Goal: Check status: Check status

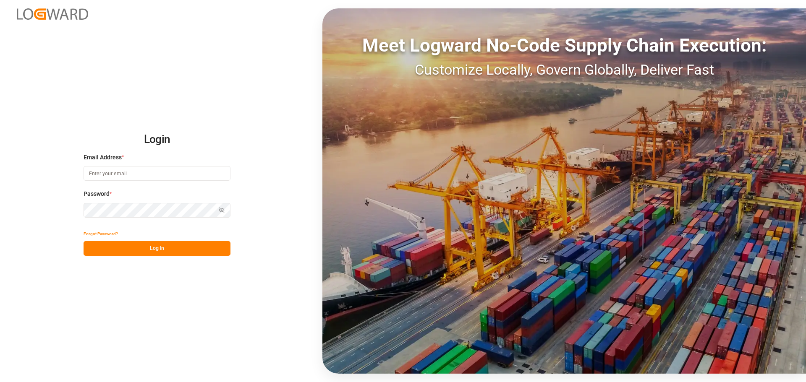
type input "manthan.sutaria@jamindustries.com"
click at [171, 247] on button "Log In" at bounding box center [157, 248] width 147 height 15
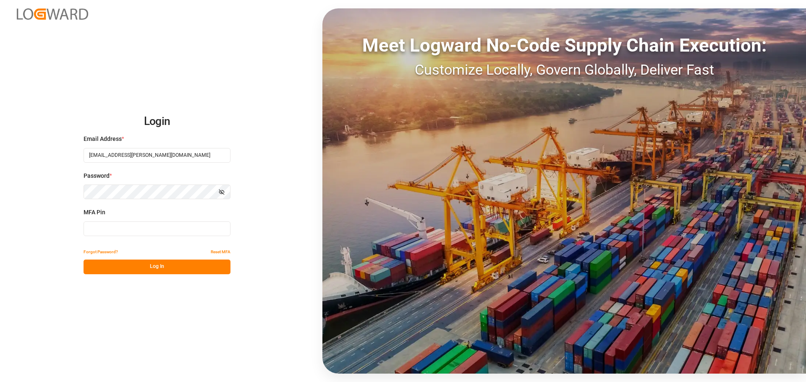
click at [130, 229] on input at bounding box center [157, 229] width 147 height 15
type input "522500"
click at [141, 266] on button "Log In" at bounding box center [157, 267] width 147 height 15
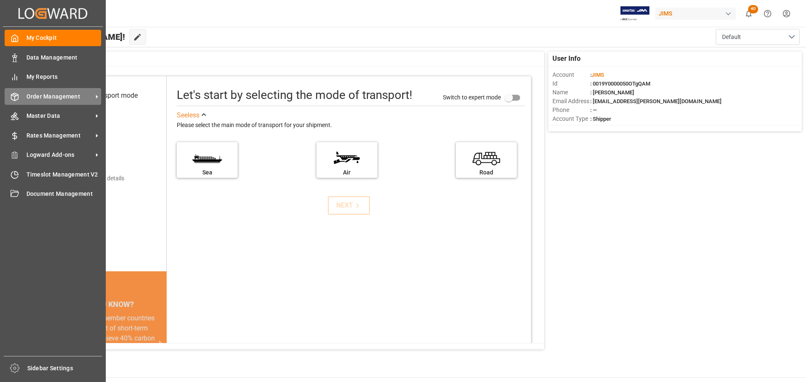
click at [23, 96] on div "Order Management Order Management" at bounding box center [53, 96] width 97 height 16
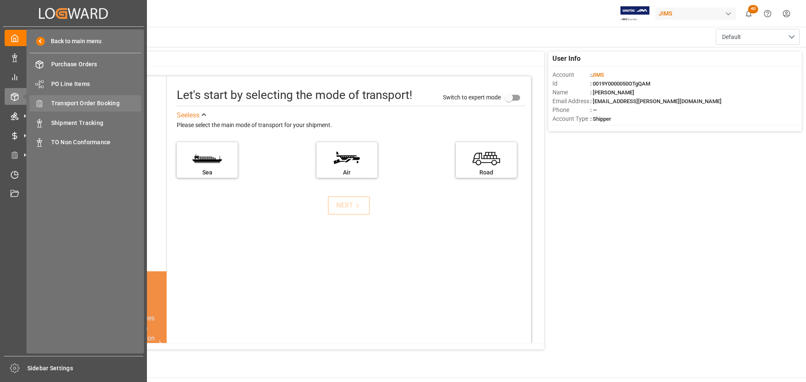
click at [81, 102] on span "Transport Order Booking" at bounding box center [96, 103] width 90 height 9
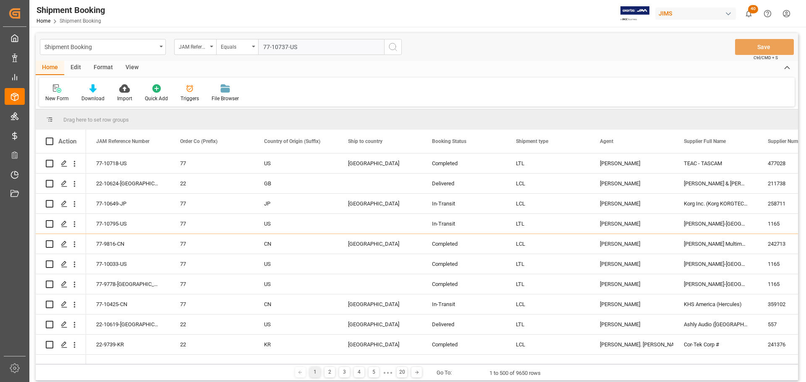
type input "77-10737-US"
click at [392, 50] on circle "search button" at bounding box center [392, 46] width 7 height 7
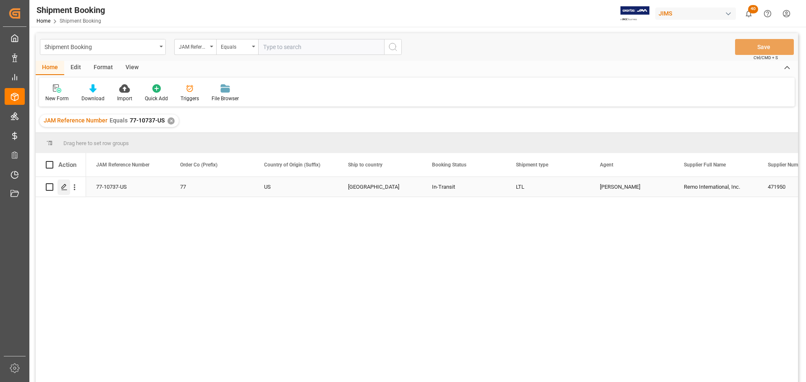
click at [61, 188] on icon "Press SPACE to select this row." at bounding box center [64, 187] width 7 height 7
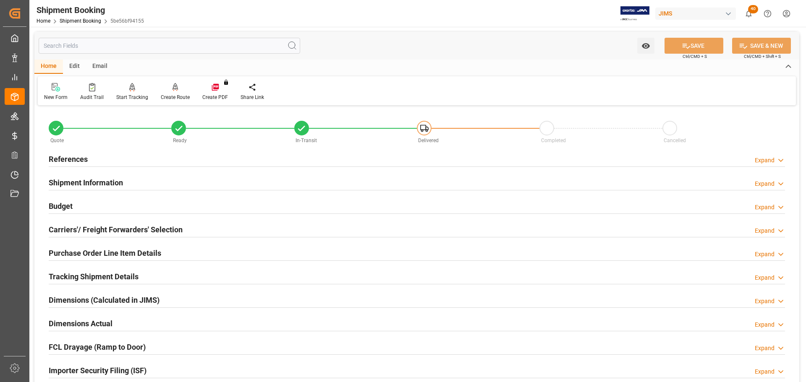
click at [112, 157] on div "References Expand" at bounding box center [417, 159] width 736 height 16
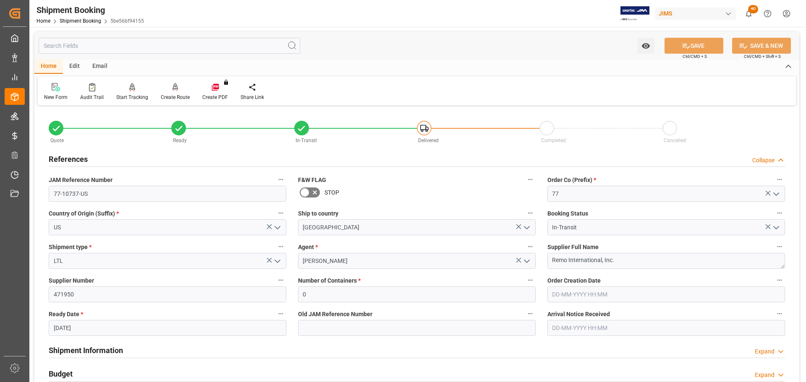
click at [110, 157] on div "References Collapse" at bounding box center [417, 159] width 736 height 16
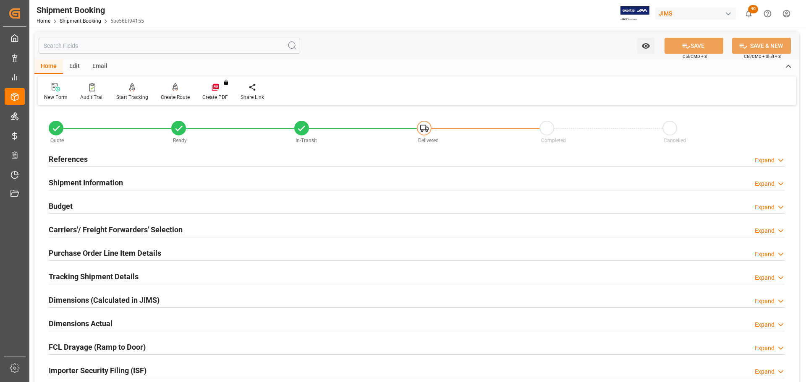
click at [111, 164] on div "References Expand" at bounding box center [417, 159] width 736 height 16
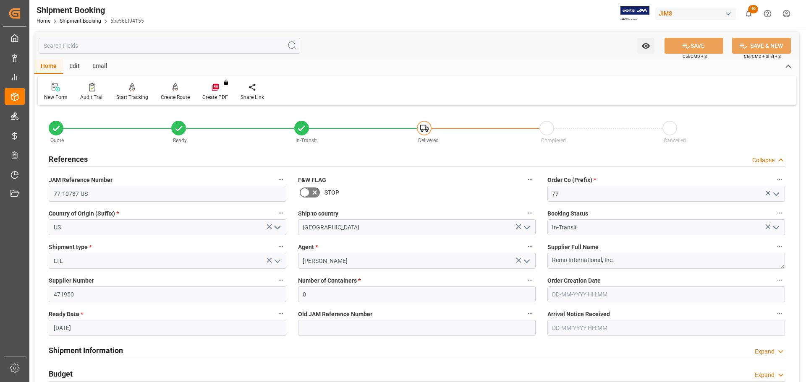
click at [117, 159] on div "References Collapse" at bounding box center [417, 159] width 736 height 16
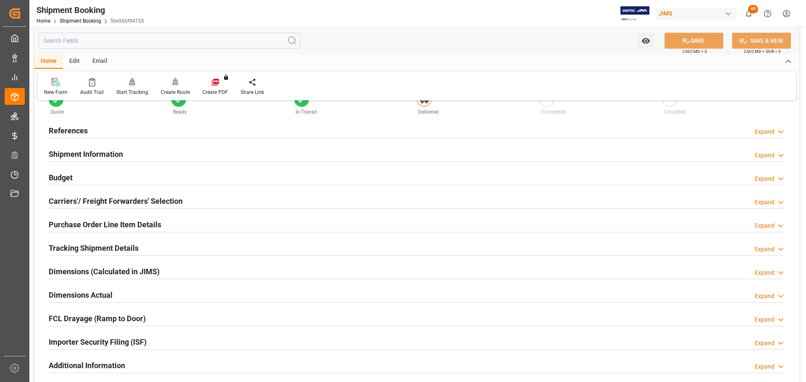
scroll to position [42, 0]
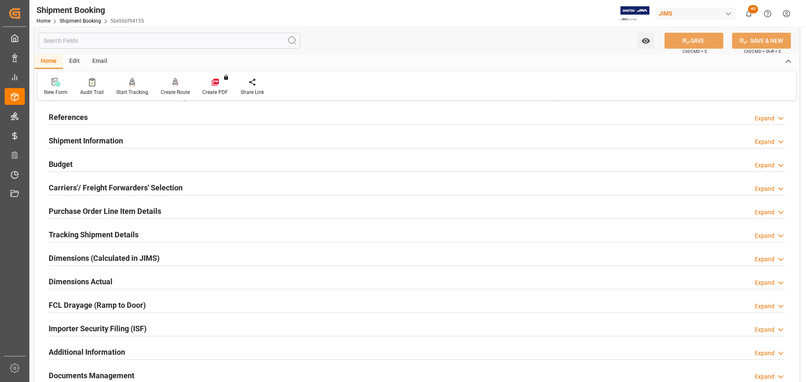
click at [113, 162] on div "Budget Expand" at bounding box center [417, 164] width 736 height 16
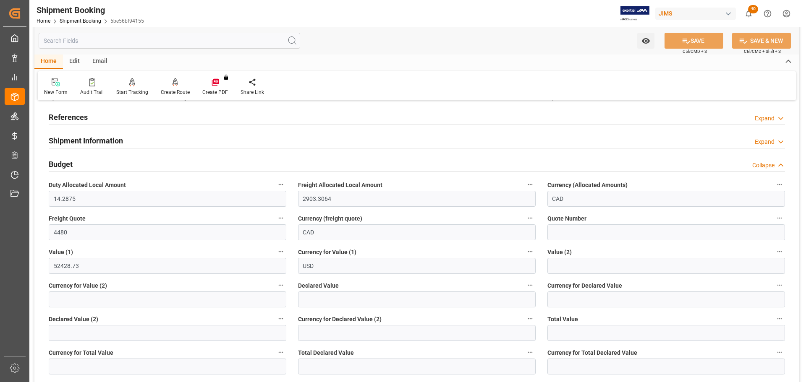
click at [113, 165] on div "Budget Collapse" at bounding box center [417, 164] width 736 height 16
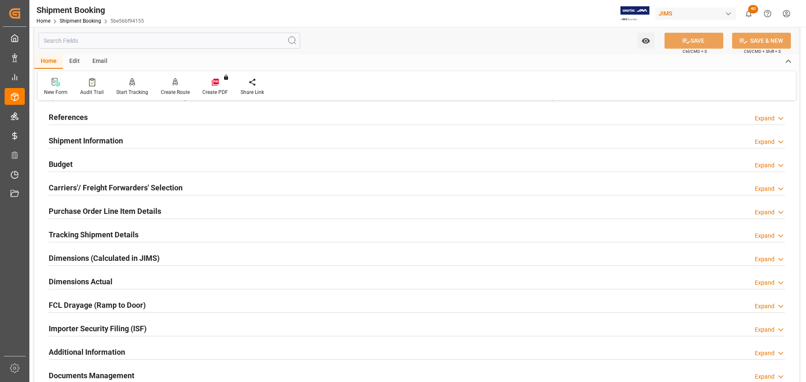
click at [106, 180] on div "Carriers'/ Freight Forwarders' Selection" at bounding box center [116, 187] width 134 height 16
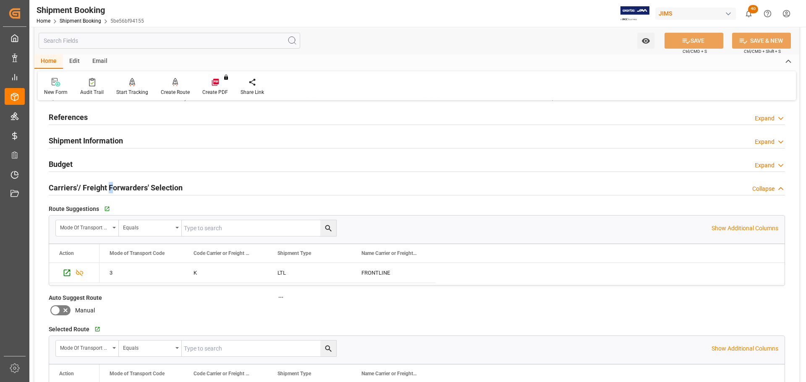
click at [110, 183] on h2 "Carriers'/ Freight Forwarders' Selection" at bounding box center [116, 187] width 134 height 11
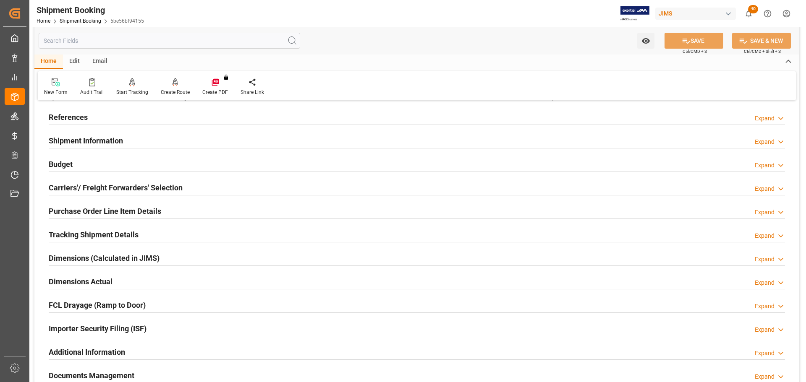
click at [160, 186] on h2 "Carriers'/ Freight Forwarders' Selection" at bounding box center [116, 187] width 134 height 11
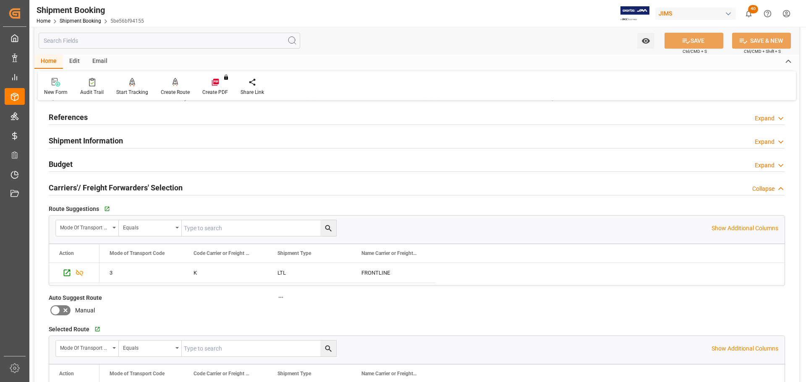
click at [172, 185] on h2 "Carriers'/ Freight Forwarders' Selection" at bounding box center [116, 187] width 134 height 11
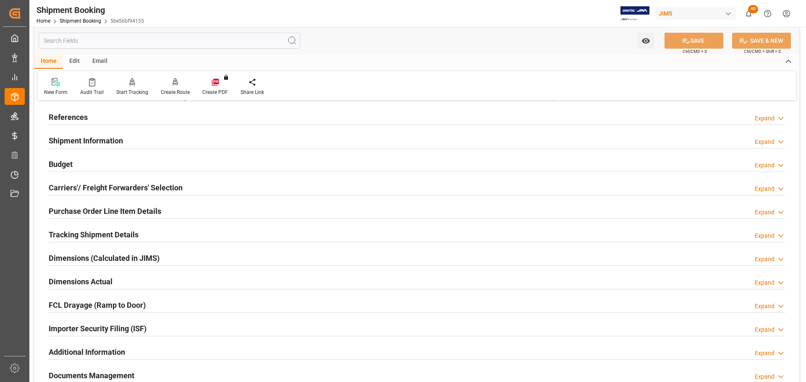
click at [164, 211] on div "Purchase Order Line Item Details Expand" at bounding box center [417, 211] width 736 height 16
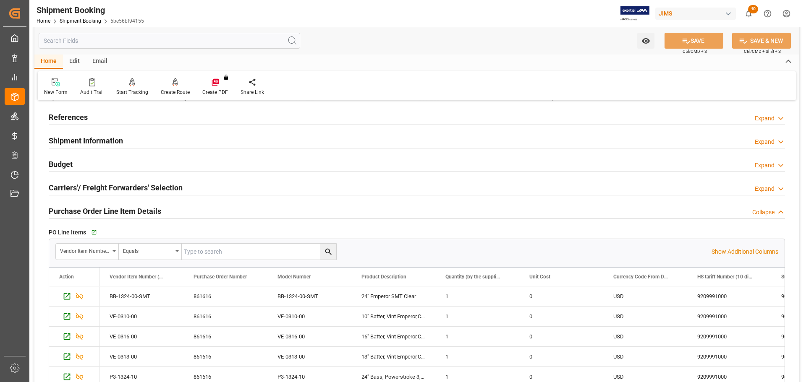
click at [164, 211] on div "Purchase Order Line Item Details Collapse" at bounding box center [417, 211] width 736 height 16
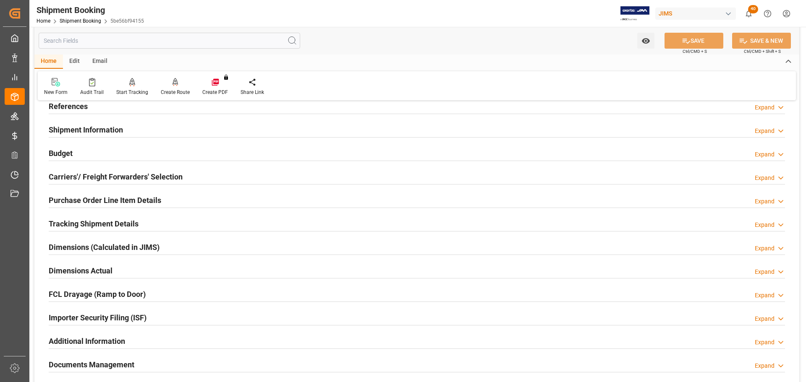
scroll to position [84, 0]
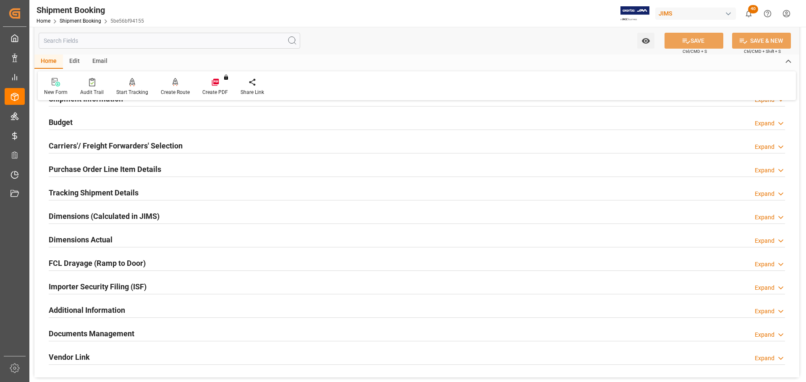
click at [147, 197] on div "Tracking Shipment Details Expand" at bounding box center [417, 192] width 736 height 16
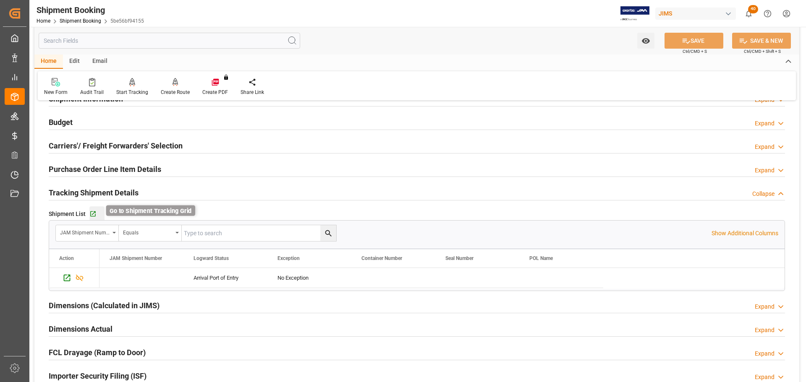
click at [94, 216] on icon "button" at bounding box center [92, 214] width 5 height 5
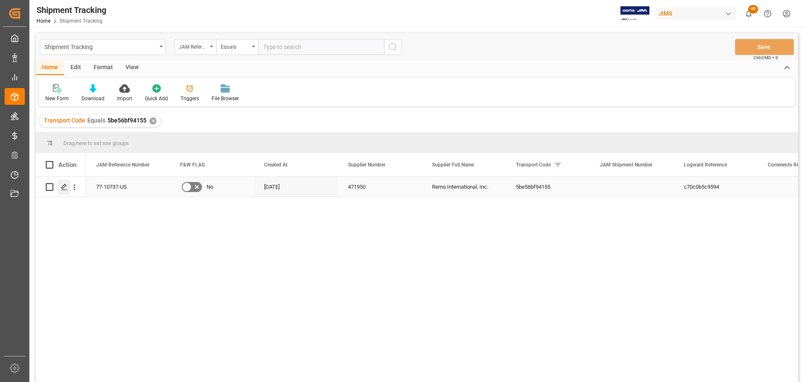
click at [63, 185] on icon "Press SPACE to select this row." at bounding box center [64, 187] width 7 height 7
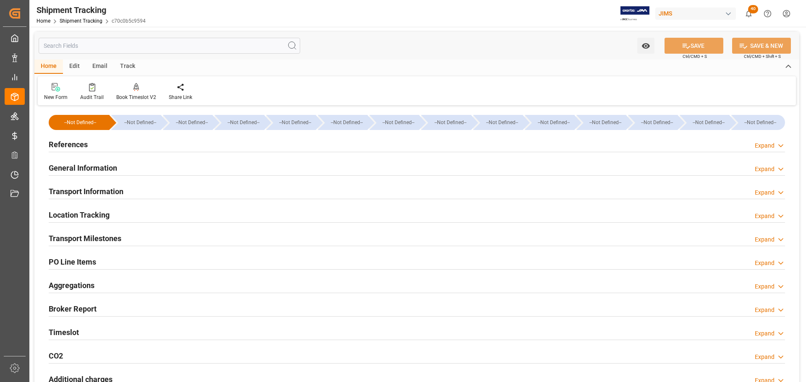
type input "[DATE]"
click at [109, 144] on div "References Expand" at bounding box center [417, 144] width 736 height 16
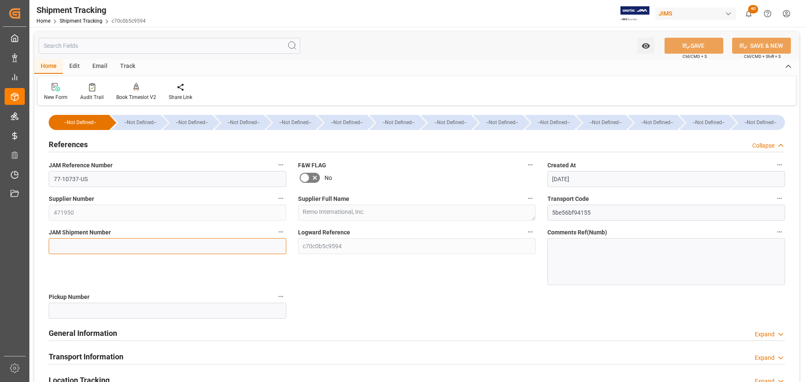
click at [80, 243] on input at bounding box center [168, 246] width 238 height 16
paste input "77-10737-US"
drag, startPoint x: 117, startPoint y: 244, endPoint x: 35, endPoint y: 246, distance: 81.8
click at [35, 246] on div "--Not Defined-- --Not Defined-- --Not Defined-- --Not Defined-- --Not Defined--…" at bounding box center [416, 336] width 765 height 457
click at [115, 249] on input "77-10737-US" at bounding box center [168, 246] width 238 height 16
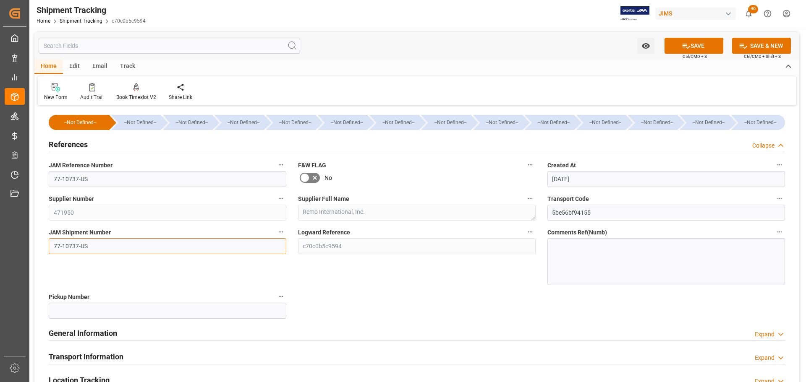
drag, startPoint x: 104, startPoint y: 245, endPoint x: 23, endPoint y: 245, distance: 81.0
click at [23, 245] on div "Created by potrace 1.15, written by Peter Selinger 2001-2017 Created by potrace…" at bounding box center [403, 191] width 806 height 382
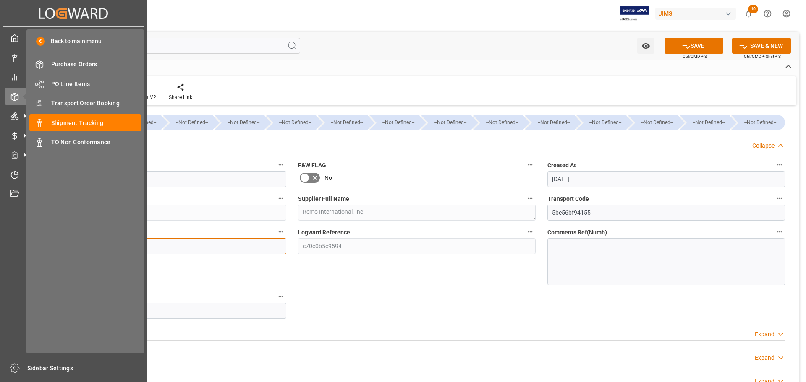
paste input "2858"
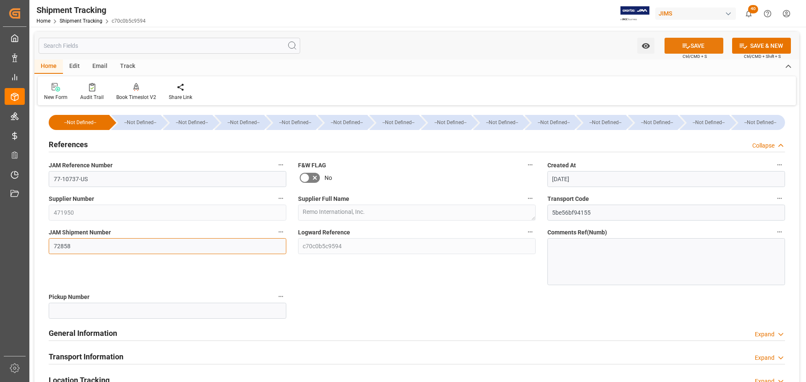
type input "72858"
click at [703, 47] on button "SAVE" at bounding box center [693, 46] width 59 height 16
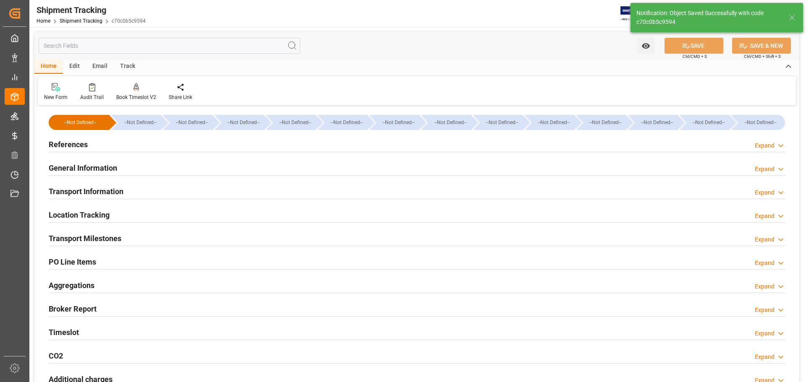
click at [148, 146] on div "References Expand" at bounding box center [417, 144] width 736 height 16
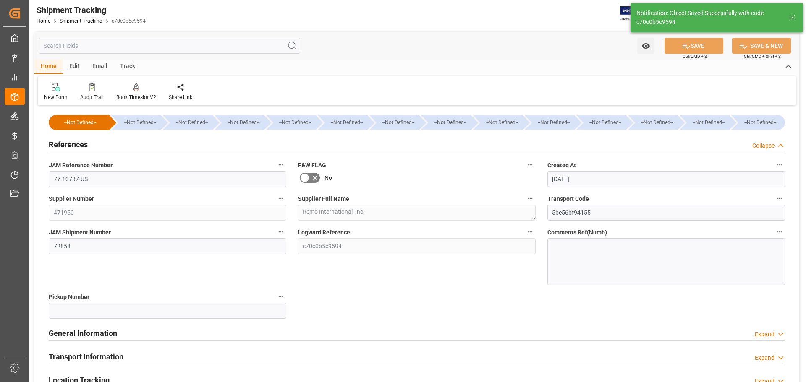
click at [148, 146] on div "References Collapse" at bounding box center [417, 144] width 736 height 16
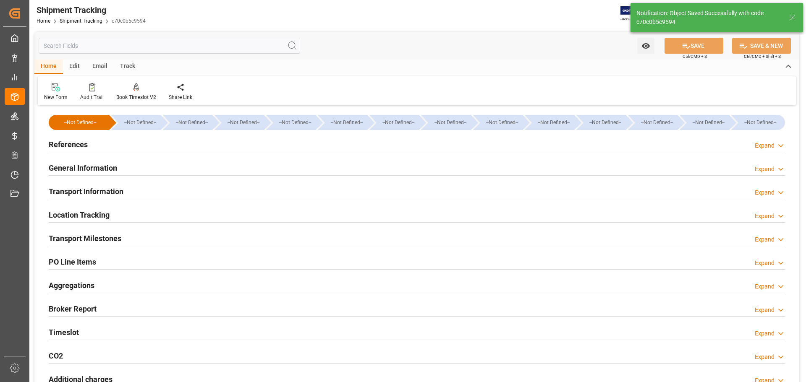
click at [146, 167] on div "General Information Expand" at bounding box center [417, 167] width 736 height 16
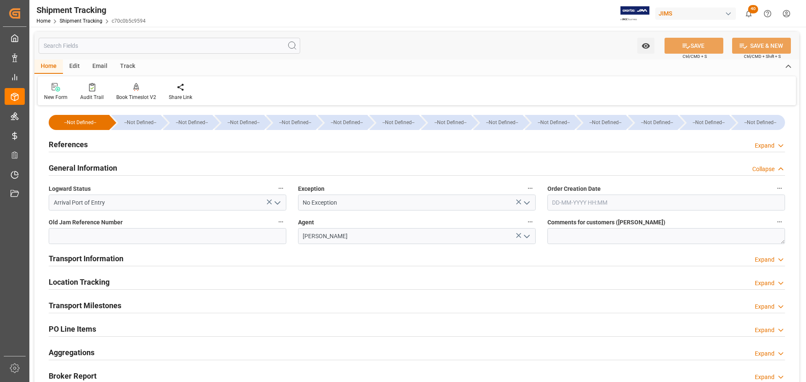
click at [132, 167] on div "General Information Collapse" at bounding box center [417, 167] width 736 height 16
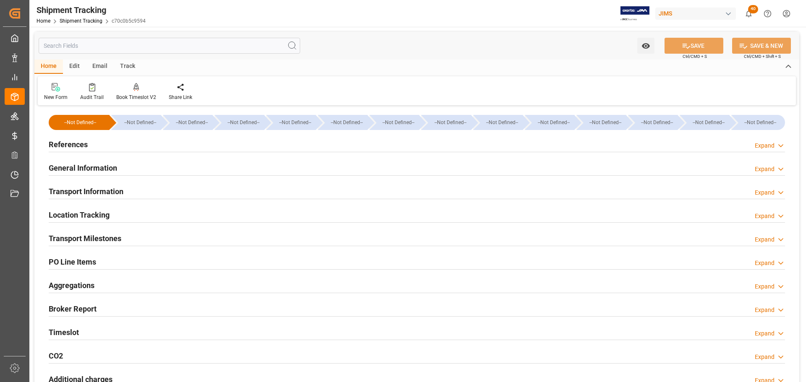
click at [132, 195] on div "Transport Information Expand" at bounding box center [417, 191] width 736 height 16
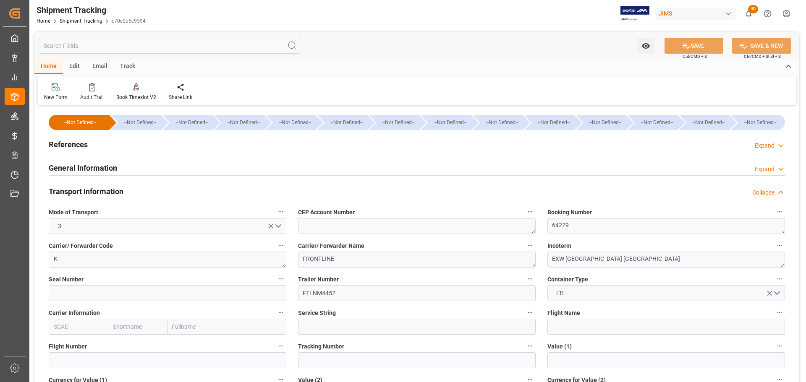
click at [132, 193] on div "Transport Information Collapse" at bounding box center [417, 191] width 736 height 16
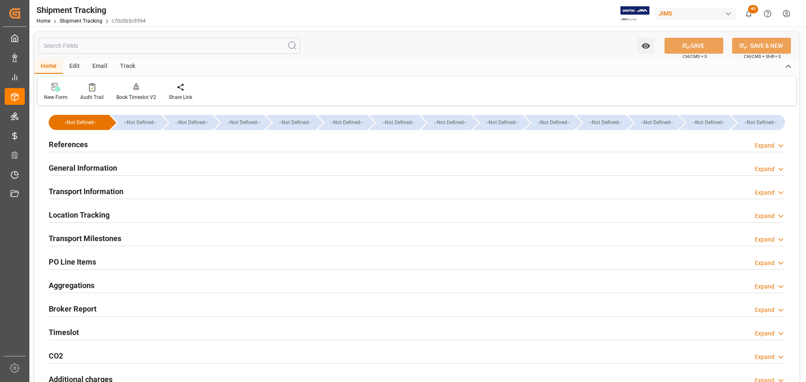
scroll to position [42, 0]
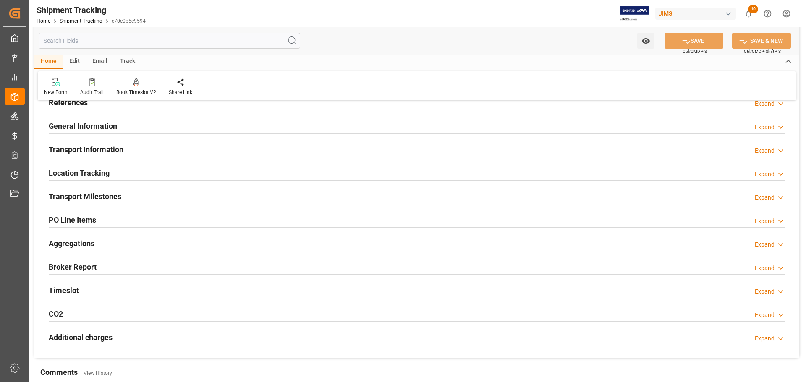
click at [131, 193] on div "Transport Milestones Expand" at bounding box center [417, 196] width 736 height 16
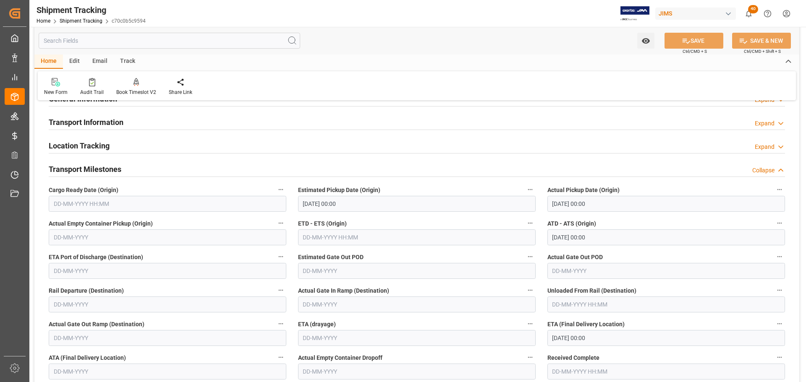
scroll to position [84, 0]
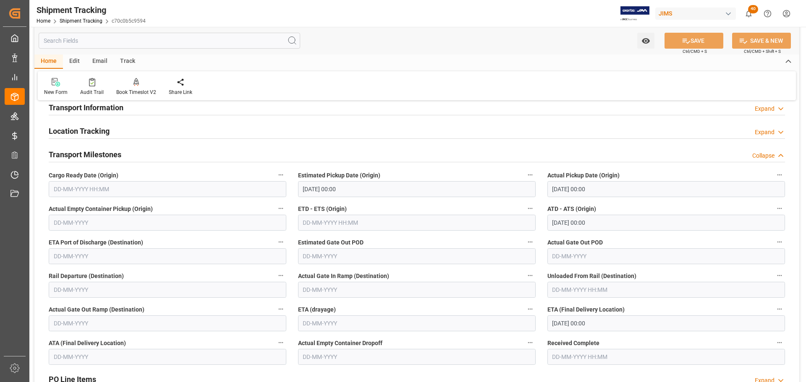
click at [118, 156] on h2 "Transport Milestones" at bounding box center [85, 154] width 73 height 11
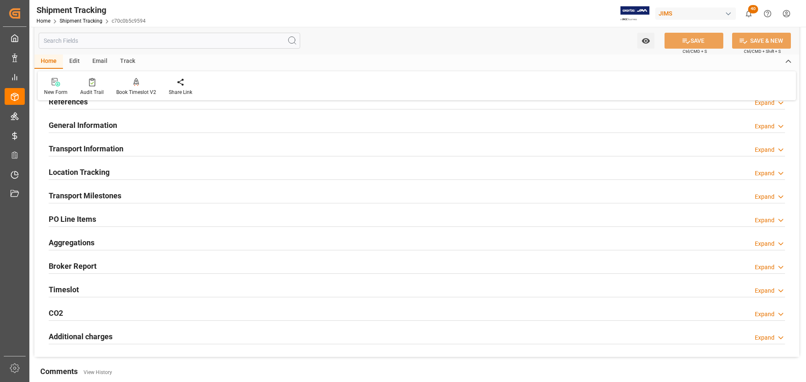
scroll to position [0, 0]
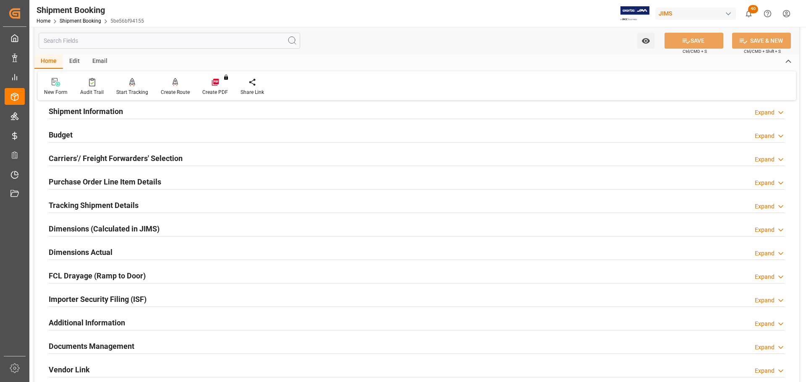
scroll to position [84, 0]
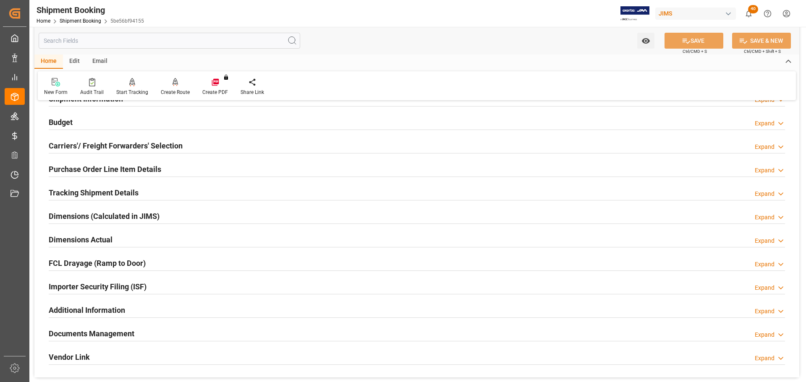
click at [125, 238] on div "Dimensions Actual Expand" at bounding box center [417, 239] width 736 height 16
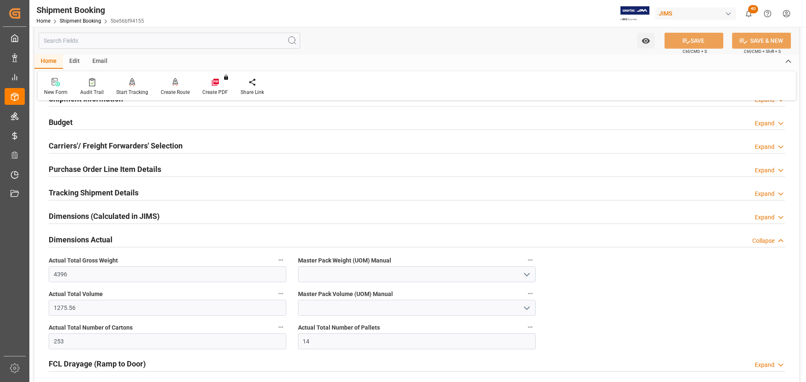
click at [112, 237] on div "Dimensions Actual Collapse" at bounding box center [417, 239] width 736 height 16
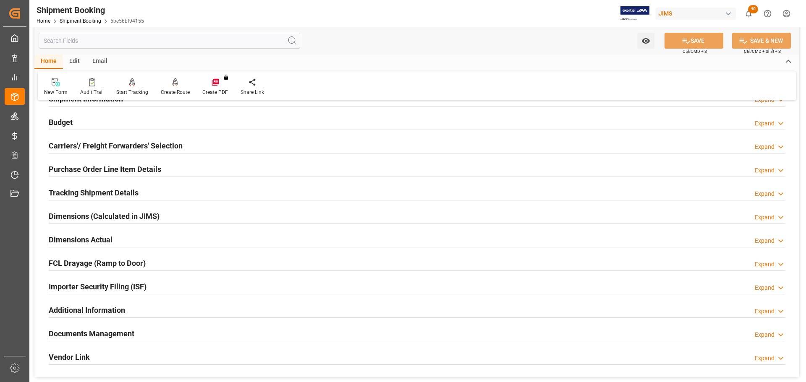
scroll to position [126, 0]
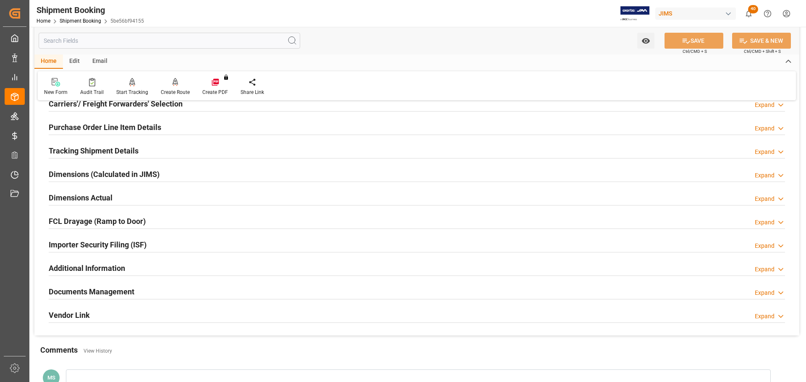
click at [128, 148] on h2 "Tracking Shipment Details" at bounding box center [94, 150] width 90 height 11
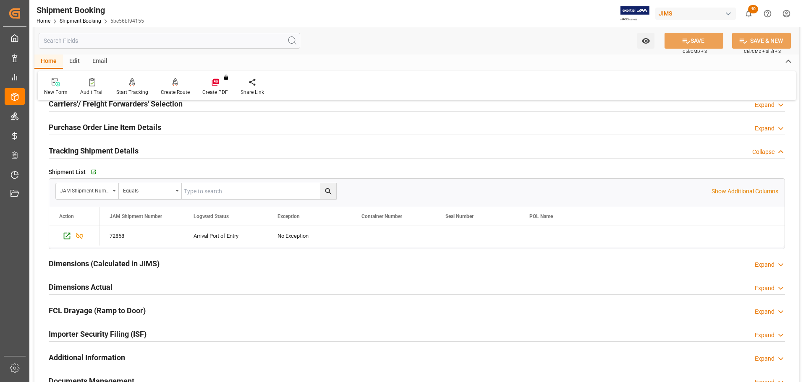
click at [128, 148] on h2 "Tracking Shipment Details" at bounding box center [94, 150] width 90 height 11
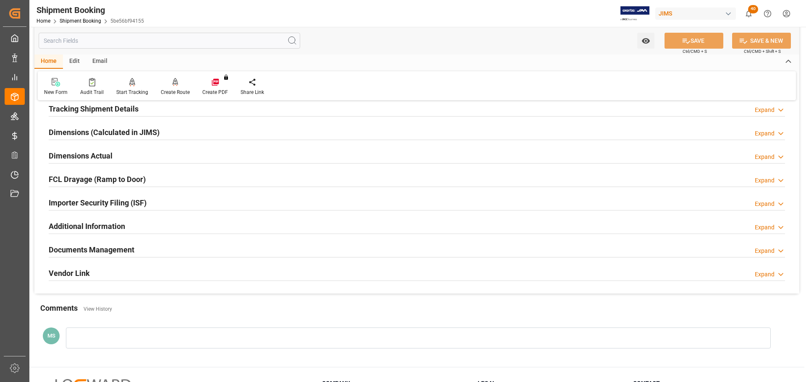
click at [119, 250] on h2 "Documents Management" at bounding box center [92, 249] width 86 height 11
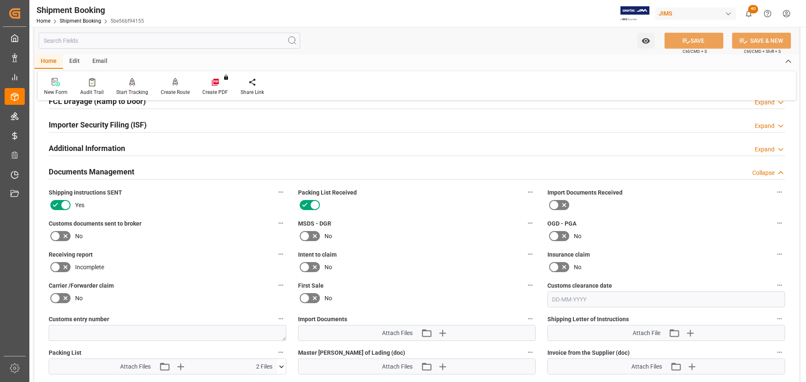
scroll to position [294, 0]
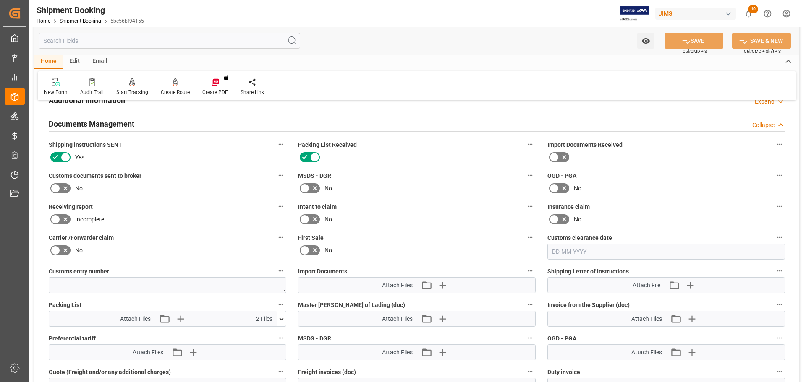
click at [66, 190] on icon at bounding box center [65, 188] width 10 height 10
click at [0, 0] on input "checkbox" at bounding box center [0, 0] width 0 height 0
click at [693, 40] on button "SAVE" at bounding box center [693, 41] width 59 height 16
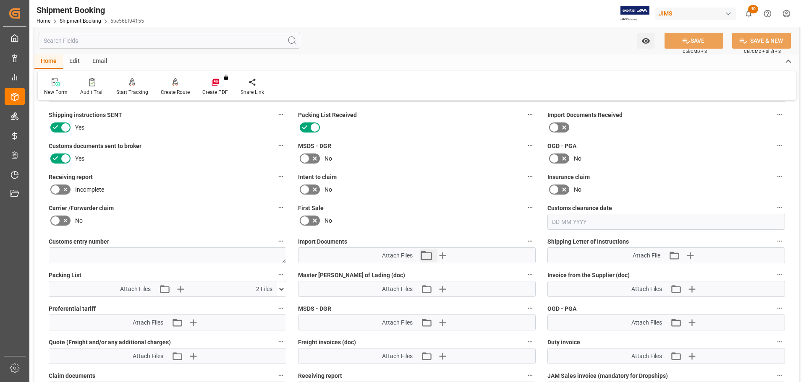
scroll to position [336, 0]
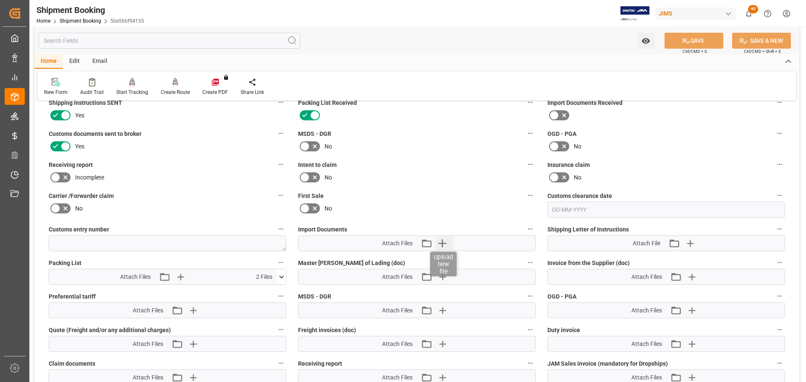
click at [442, 248] on icon "button" at bounding box center [441, 243] width 13 height 13
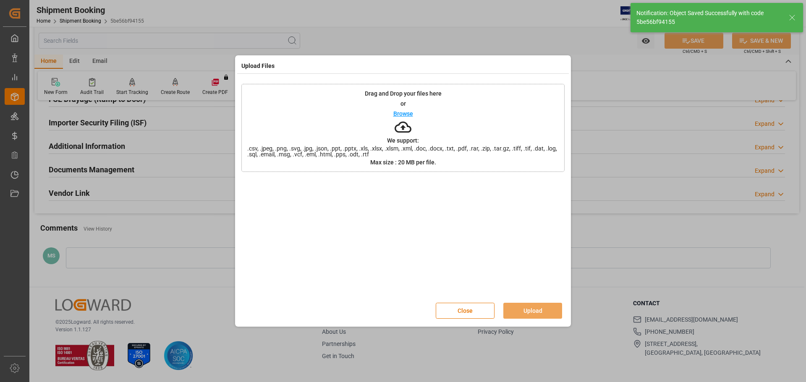
scroll to position [248, 0]
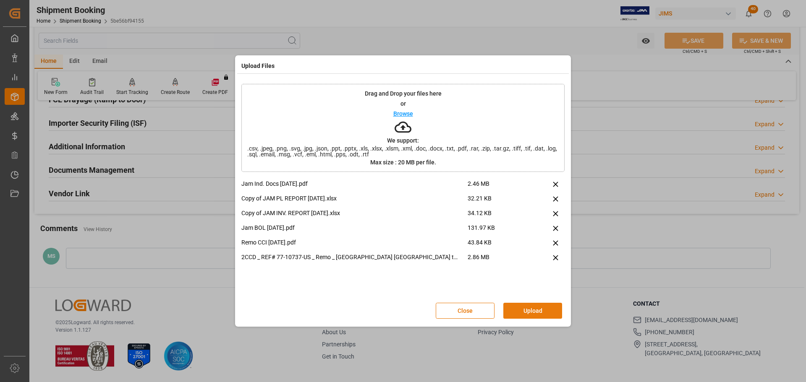
click at [530, 308] on button "Upload" at bounding box center [532, 311] width 59 height 16
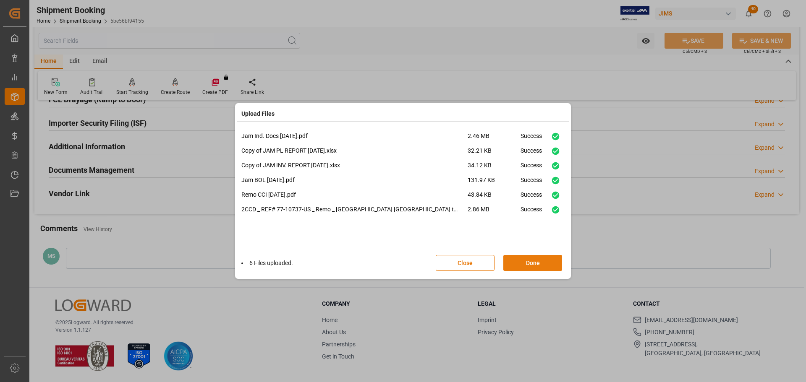
click at [531, 263] on button "Done" at bounding box center [532, 263] width 59 height 16
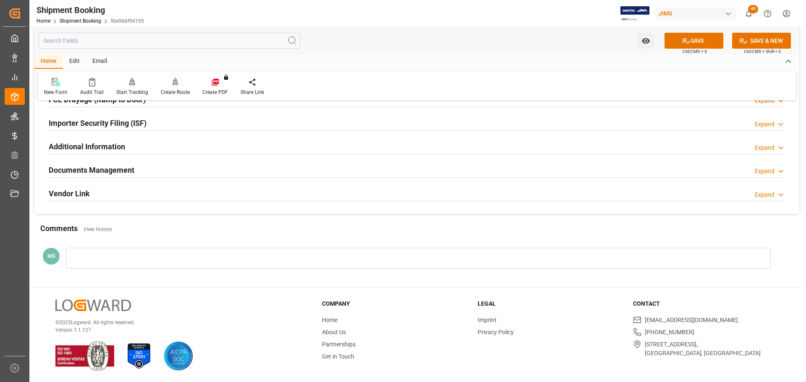
click at [138, 169] on div "Documents Management Expand" at bounding box center [417, 170] width 736 height 16
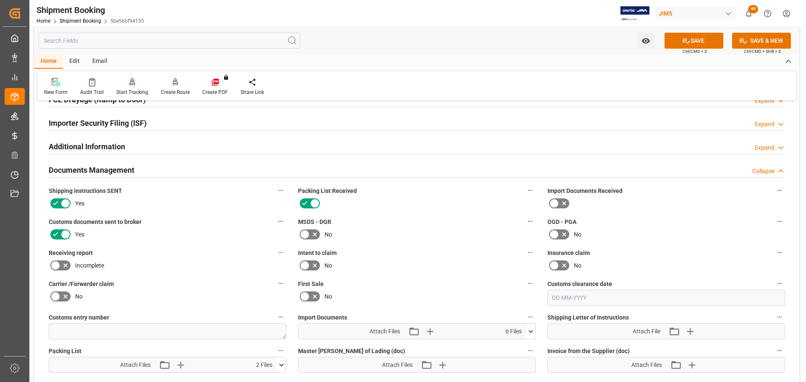
scroll to position [336, 0]
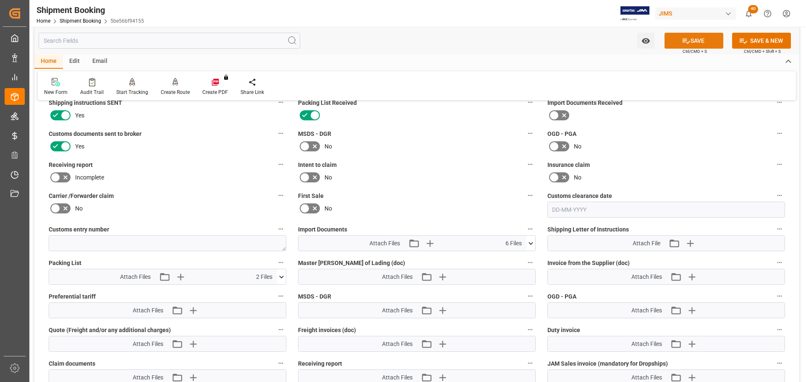
click at [689, 37] on button "SAVE" at bounding box center [693, 41] width 59 height 16
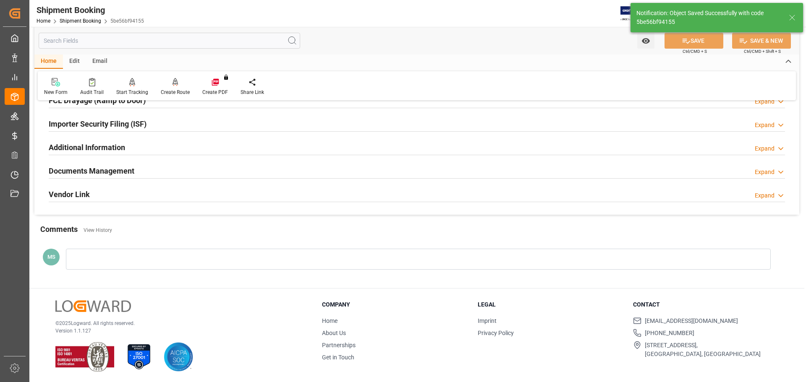
scroll to position [248, 0]
click at [160, 170] on div "Documents Management Expand" at bounding box center [417, 170] width 736 height 16
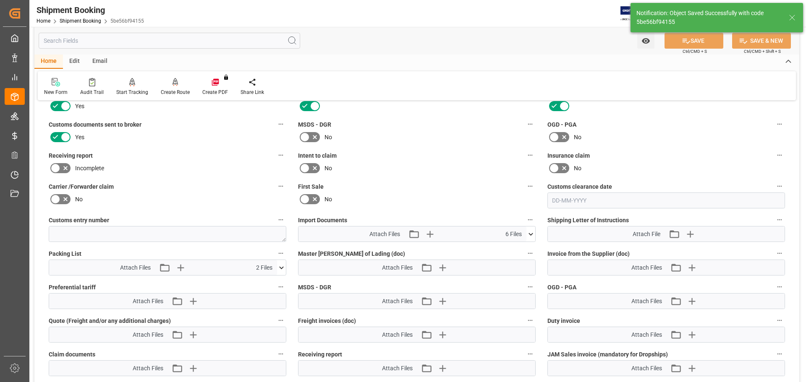
scroll to position [373, 0]
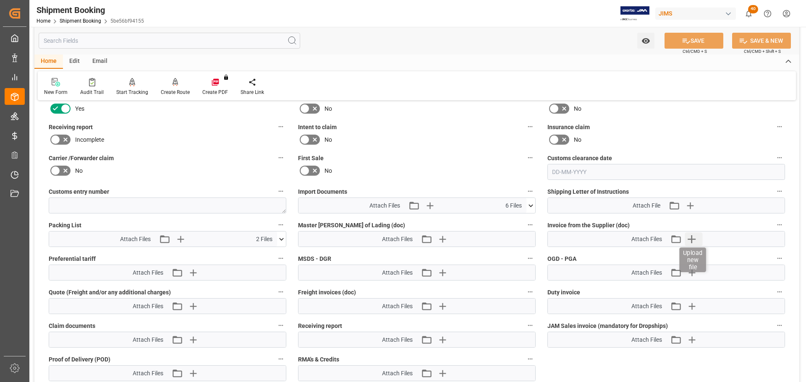
click at [697, 235] on icon "button" at bounding box center [690, 238] width 13 height 13
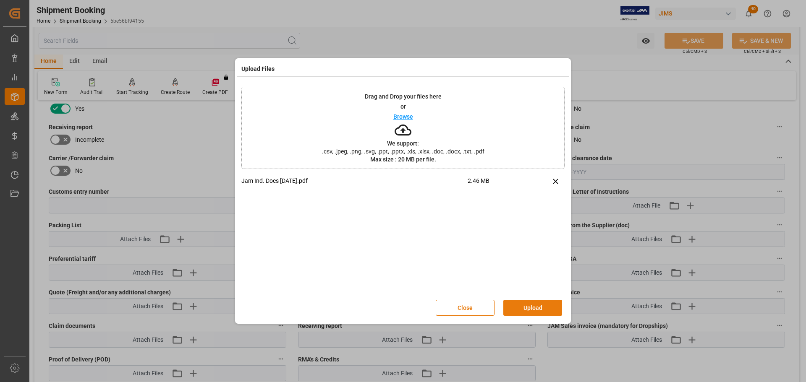
click at [510, 309] on button "Upload" at bounding box center [532, 308] width 59 height 16
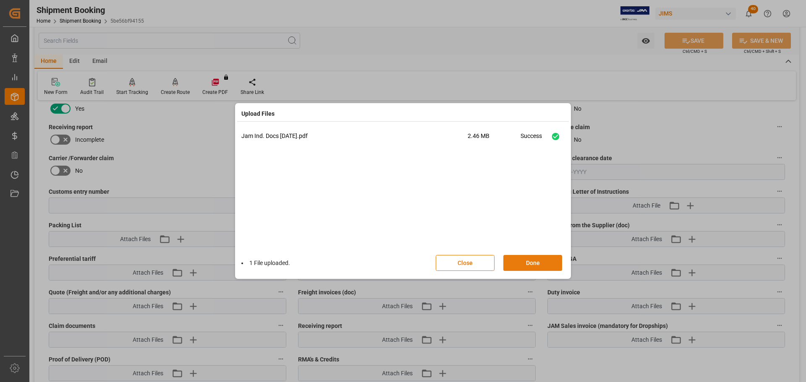
click at [528, 265] on button "Done" at bounding box center [532, 263] width 59 height 16
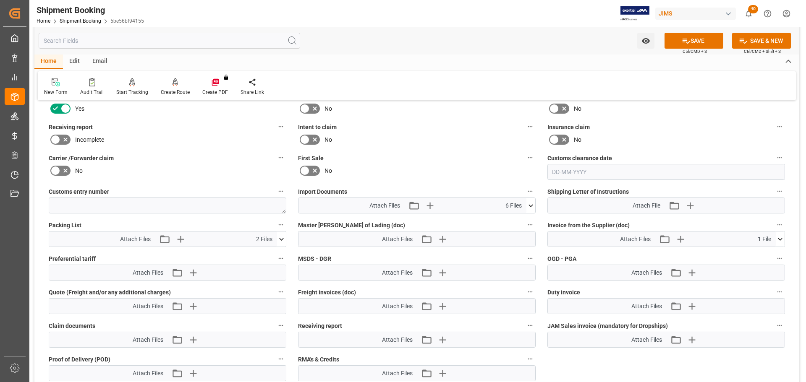
click at [282, 235] on icon at bounding box center [281, 239] width 9 height 9
click at [691, 43] on button "SAVE" at bounding box center [693, 41] width 59 height 16
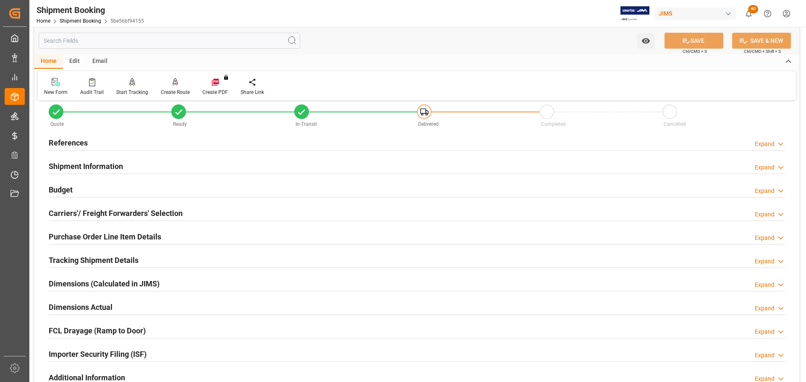
scroll to position [0, 0]
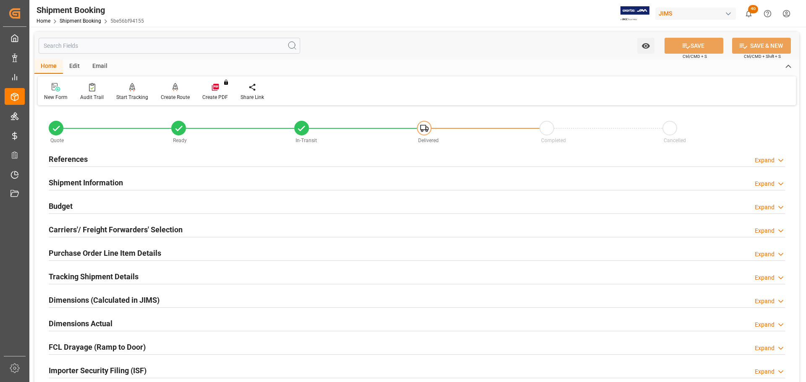
click at [176, 200] on div "Budget Expand" at bounding box center [417, 206] width 736 height 16
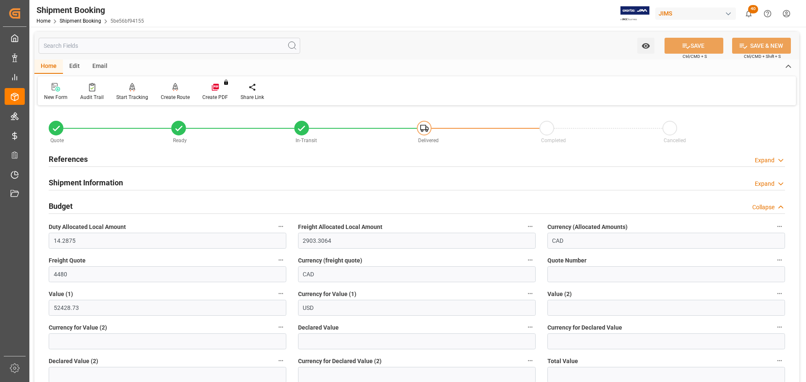
click at [176, 200] on div "Budget Collapse" at bounding box center [417, 206] width 736 height 16
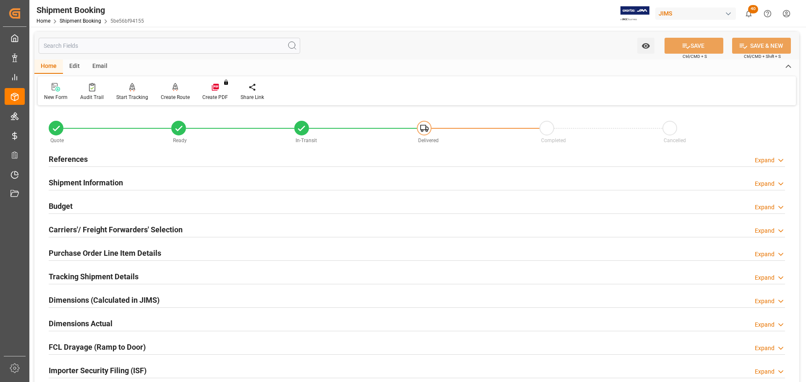
click at [174, 201] on div "Budget Expand" at bounding box center [417, 206] width 736 height 16
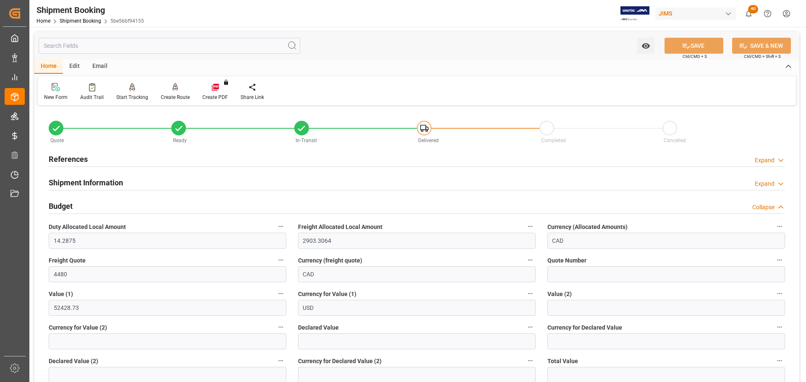
click at [97, 208] on div "Budget Collapse" at bounding box center [417, 206] width 736 height 16
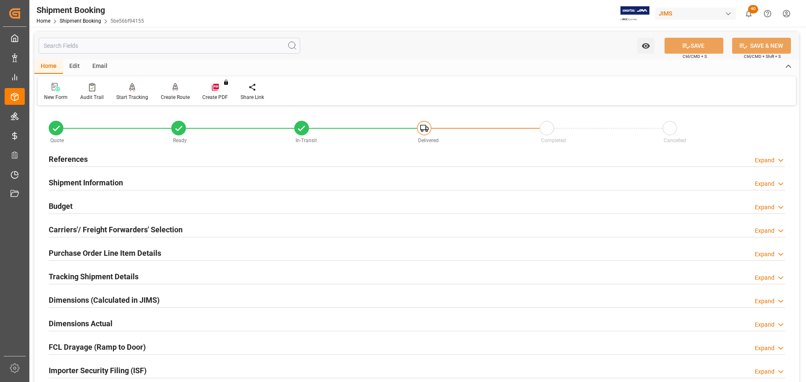
click at [71, 199] on div "Budget" at bounding box center [61, 206] width 24 height 16
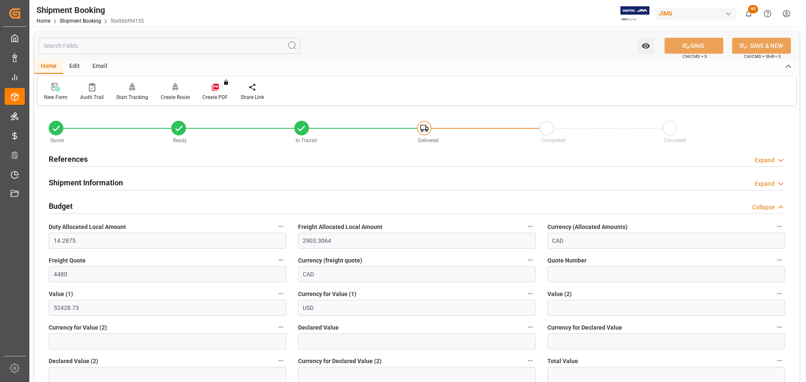
click at [73, 205] on div "Budget Collapse" at bounding box center [417, 206] width 736 height 16
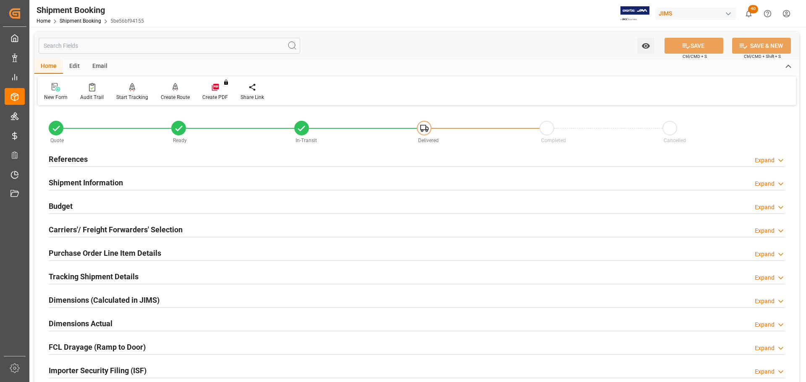
click at [77, 209] on div "Budget Expand" at bounding box center [417, 206] width 736 height 16
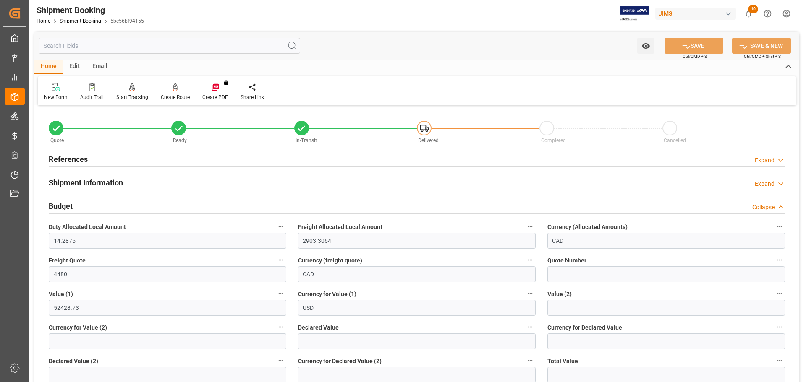
click at [80, 206] on div "Budget Collapse" at bounding box center [417, 206] width 736 height 16
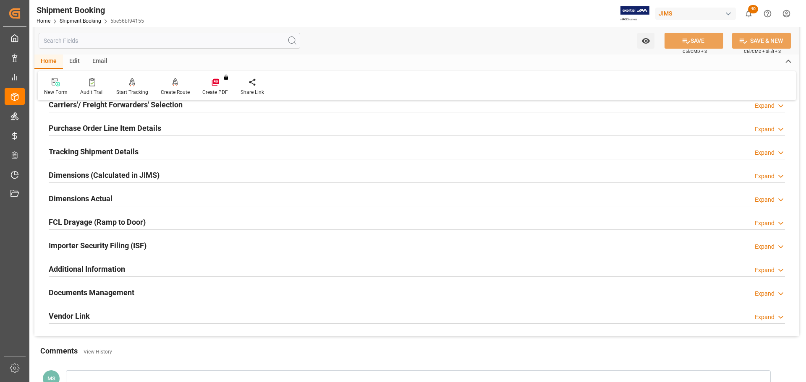
scroll to position [126, 0]
click at [121, 195] on div "Dimensions Actual Expand" at bounding box center [417, 197] width 736 height 16
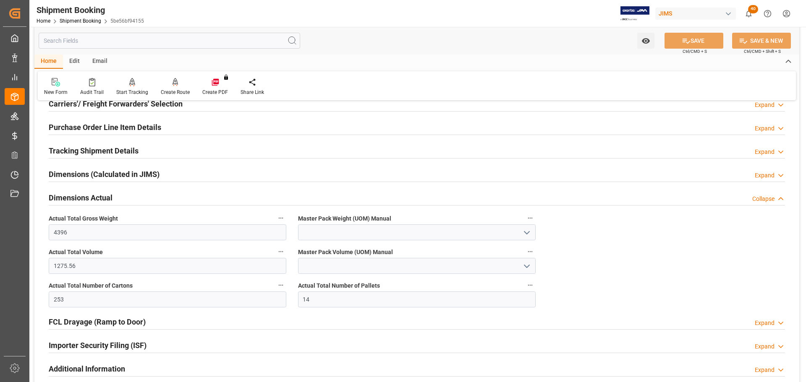
click at [138, 196] on div "Dimensions Actual Collapse" at bounding box center [417, 197] width 736 height 16
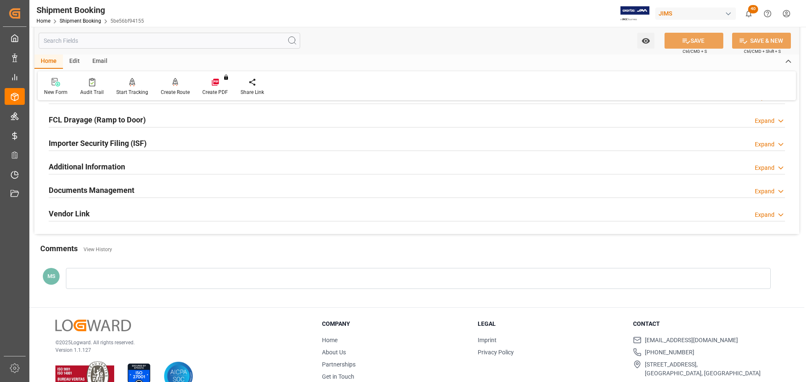
scroll to position [248, 0]
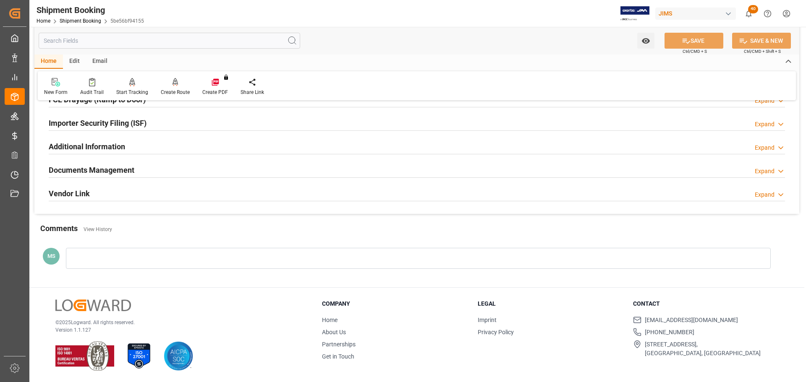
click at [142, 170] on div "Documents Management Expand" at bounding box center [417, 170] width 736 height 16
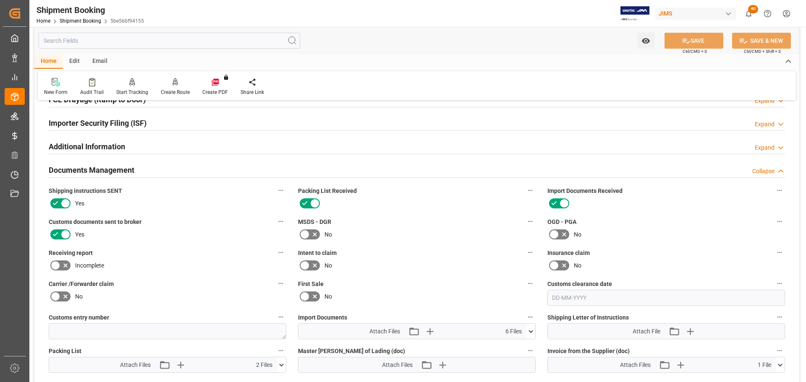
click at [162, 171] on div "Documents Management Collapse" at bounding box center [417, 170] width 736 height 16
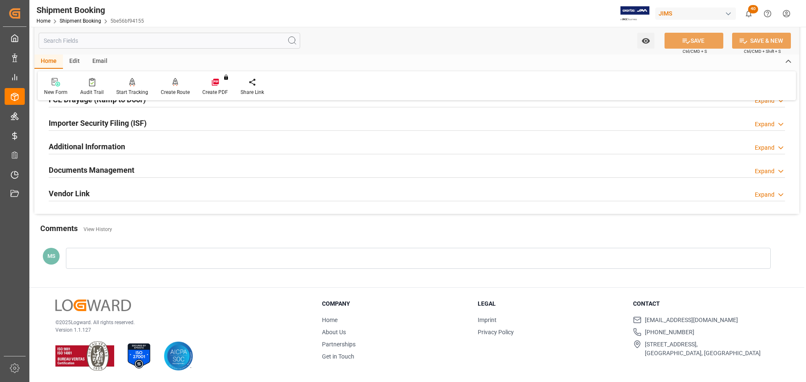
click at [210, 166] on div "Documents Management Expand" at bounding box center [417, 170] width 736 height 16
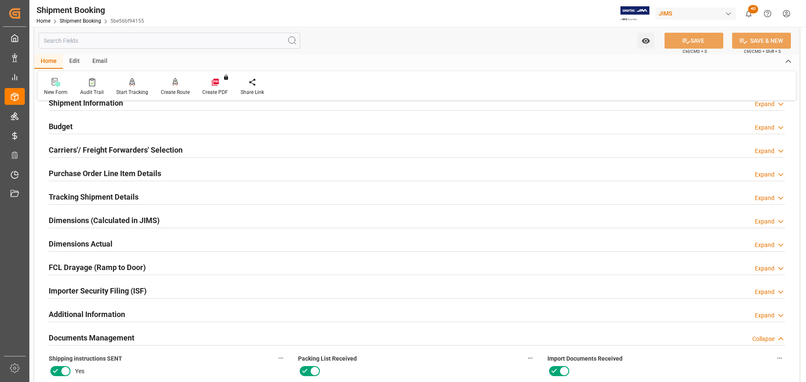
scroll to position [0, 0]
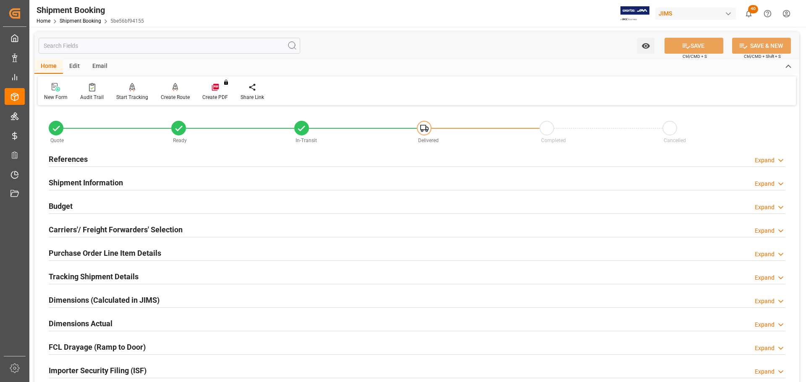
drag, startPoint x: 155, startPoint y: 166, endPoint x: 156, endPoint y: 161, distance: 5.1
click at [155, 167] on div at bounding box center [417, 167] width 736 height 0
click at [156, 161] on div "References Expand" at bounding box center [417, 159] width 736 height 16
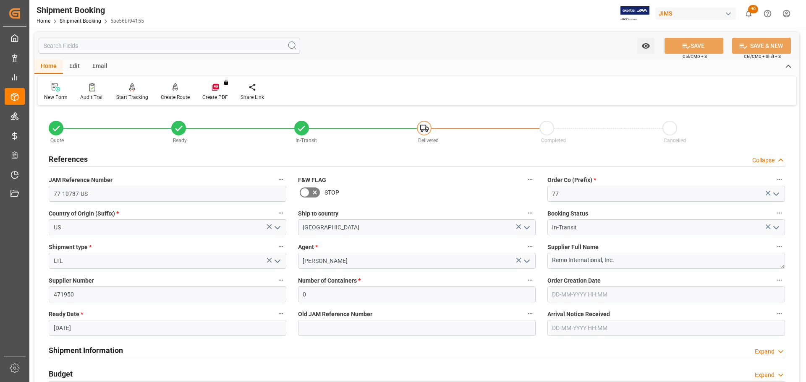
drag, startPoint x: 106, startPoint y: 159, endPoint x: 99, endPoint y: 159, distance: 6.7
click at [106, 159] on div "References Collapse" at bounding box center [417, 159] width 736 height 16
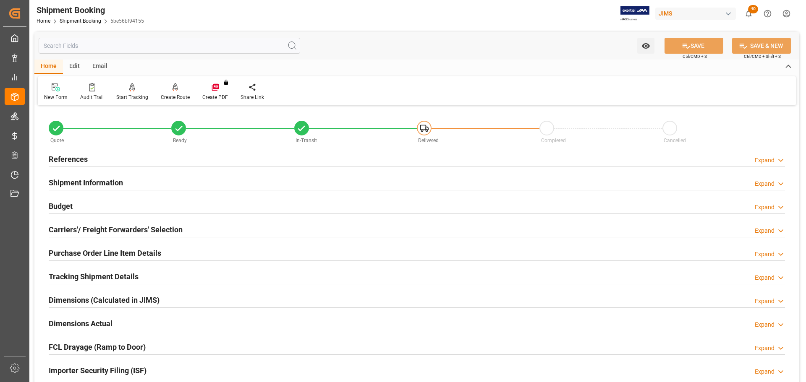
click at [84, 159] on h2 "References" at bounding box center [68, 159] width 39 height 11
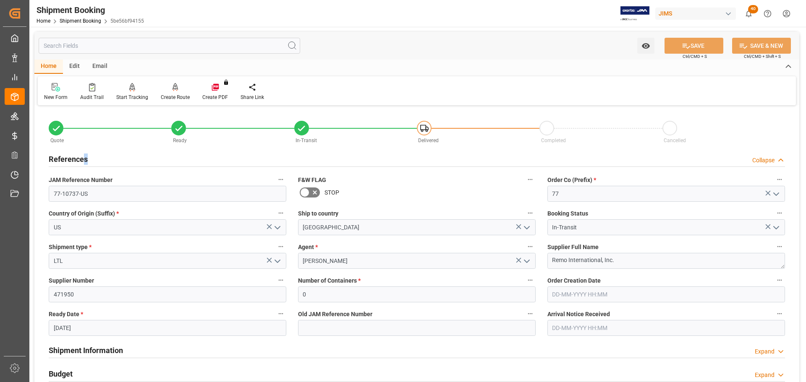
click at [86, 158] on h2 "References" at bounding box center [68, 159] width 39 height 11
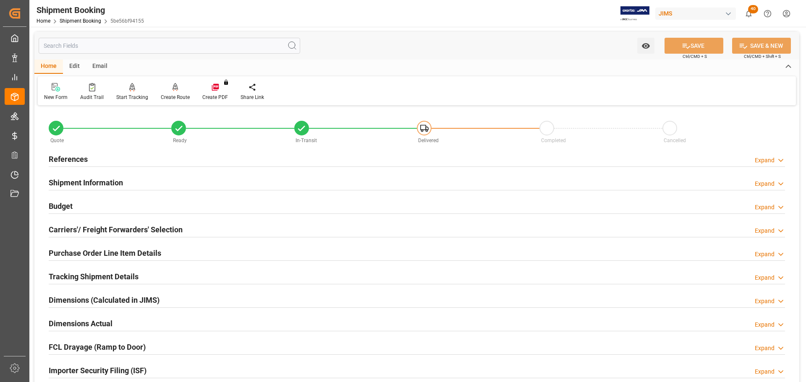
click at [71, 209] on h2 "Budget" at bounding box center [61, 206] width 24 height 11
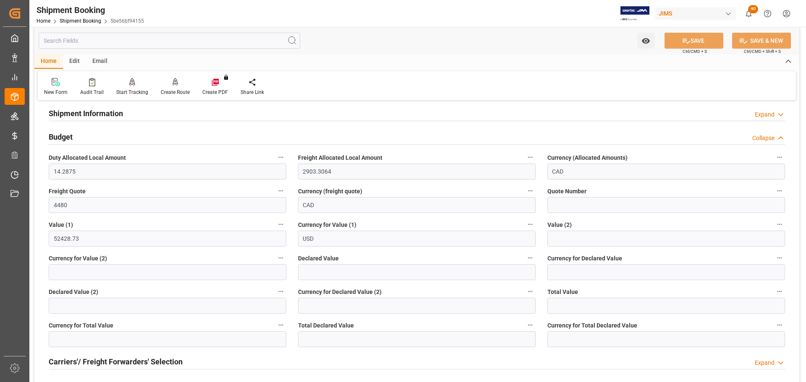
scroll to position [84, 0]
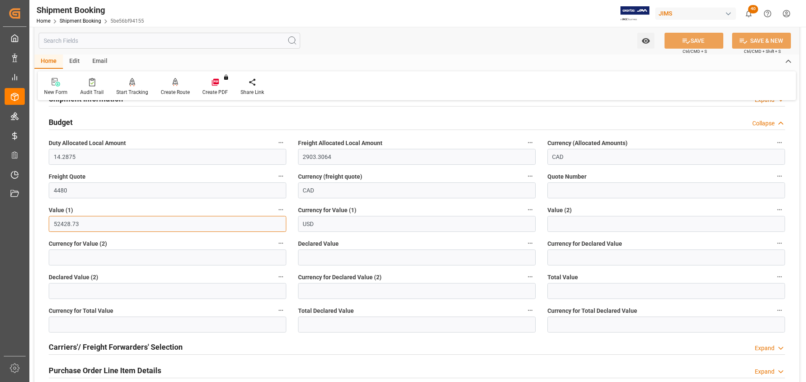
drag, startPoint x: 92, startPoint y: 226, endPoint x: 38, endPoint y: 222, distance: 53.8
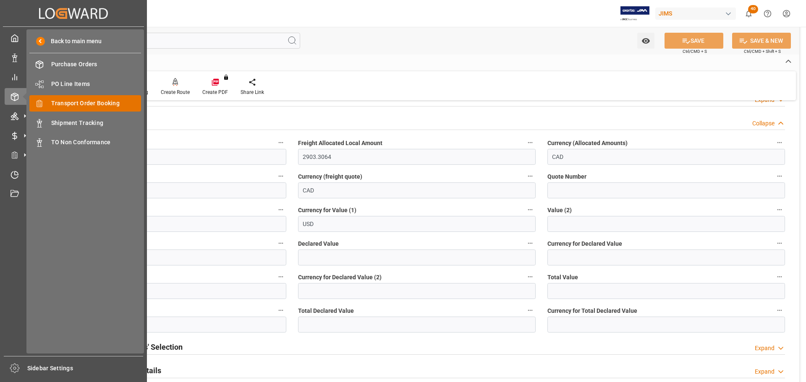
click at [68, 104] on span "Transport Order Booking" at bounding box center [96, 103] width 90 height 9
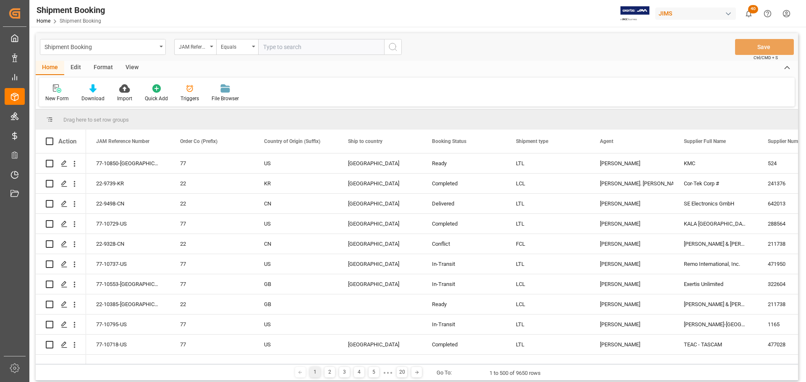
type input "77-10729-US"
click at [62, 225] on icon "Press SPACE to select this row." at bounding box center [64, 224] width 7 height 7
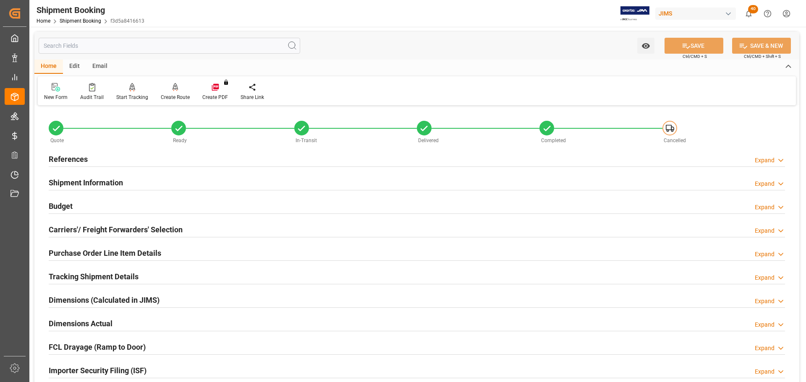
scroll to position [42, 0]
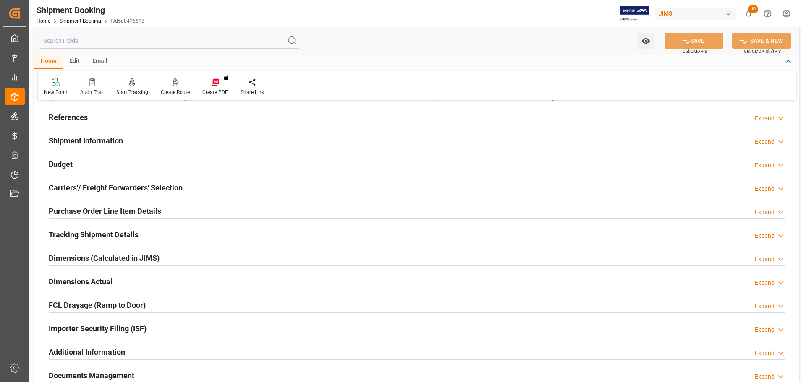
click at [103, 229] on h2 "Tracking Shipment Details" at bounding box center [94, 234] width 90 height 11
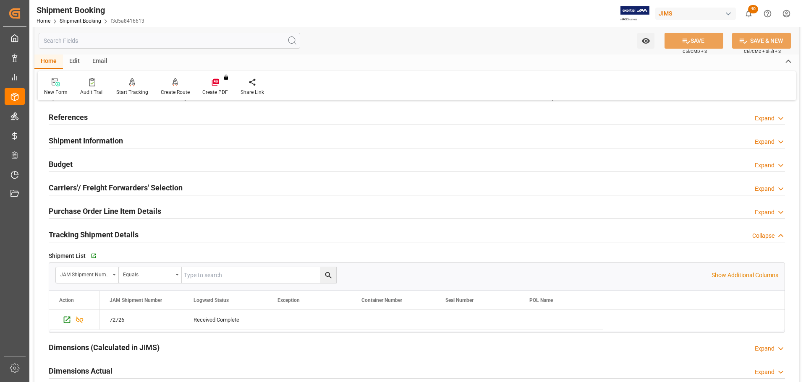
click at [102, 232] on h2 "Tracking Shipment Details" at bounding box center [94, 234] width 90 height 11
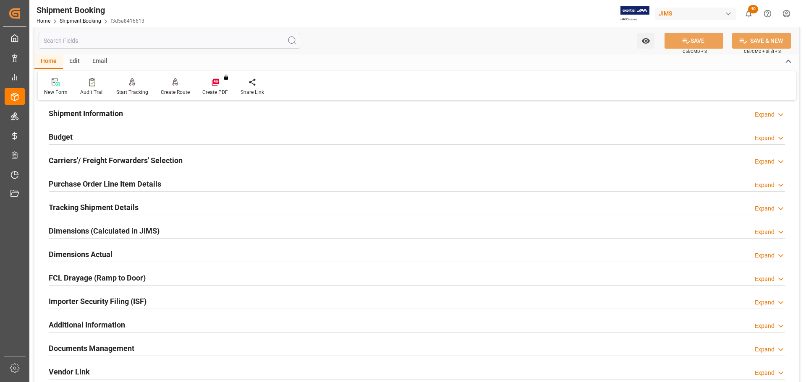
scroll to position [84, 0]
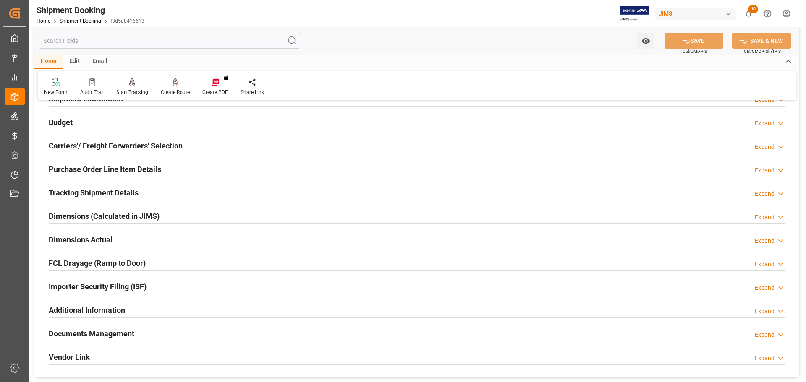
click at [101, 192] on h2 "Tracking Shipment Details" at bounding box center [94, 192] width 90 height 11
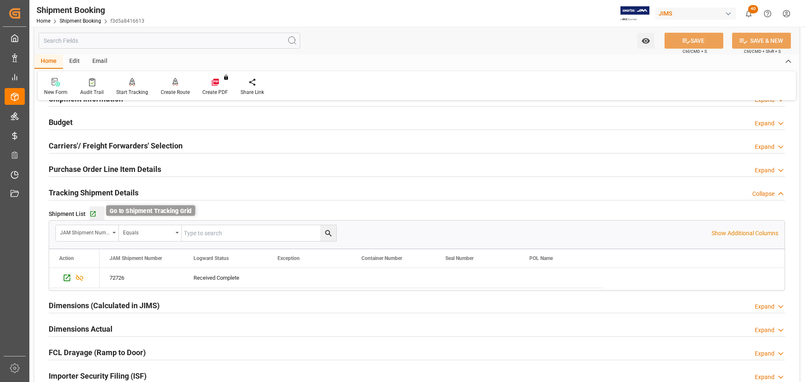
click at [91, 211] on icon "button" at bounding box center [92, 214] width 7 height 7
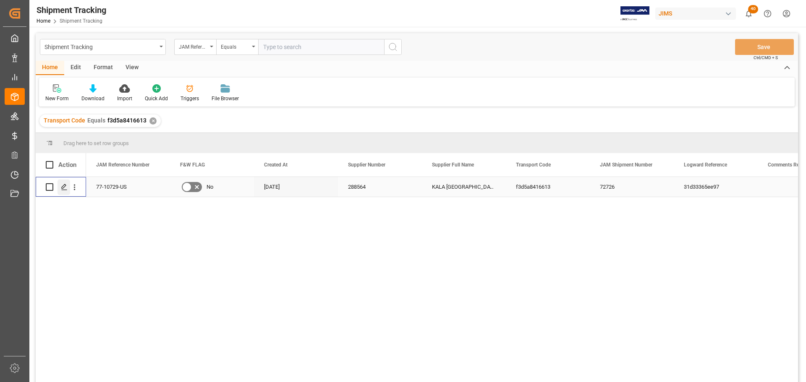
click at [61, 189] on icon "Press SPACE to select this row." at bounding box center [64, 187] width 7 height 7
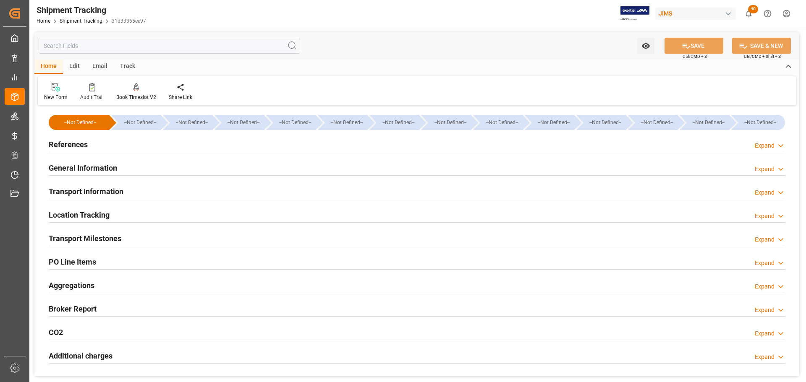
click at [130, 171] on div "General Information Expand" at bounding box center [417, 167] width 736 height 16
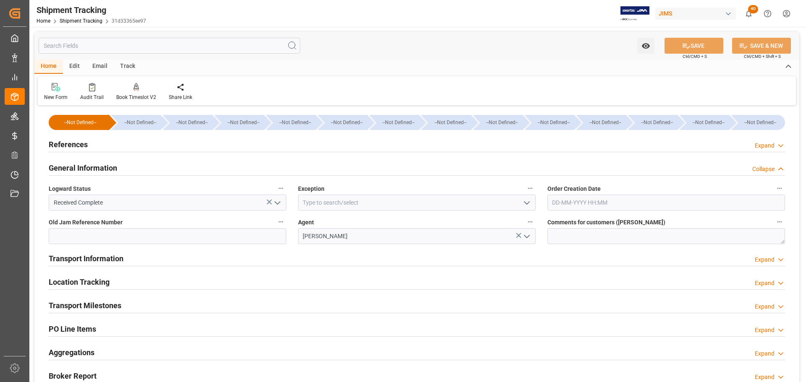
click at [130, 167] on div "General Information Collapse" at bounding box center [417, 167] width 736 height 16
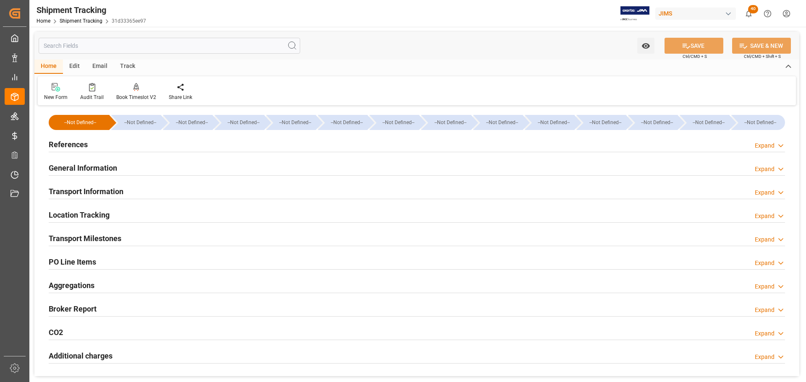
click at [126, 189] on div "Transport Information Expand" at bounding box center [417, 191] width 736 height 16
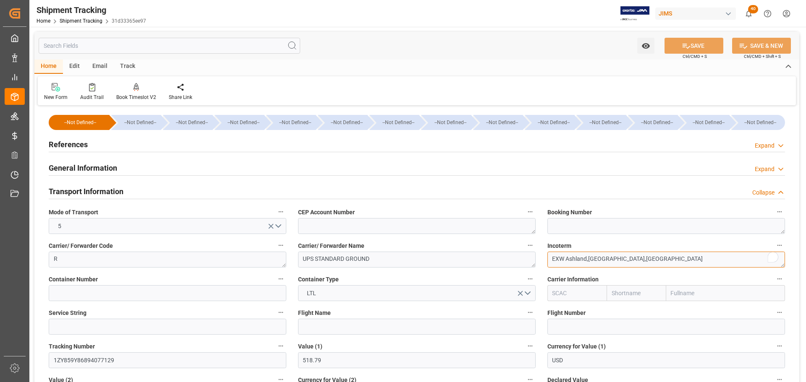
drag, startPoint x: 620, startPoint y: 257, endPoint x: 523, endPoint y: 259, distance: 96.9
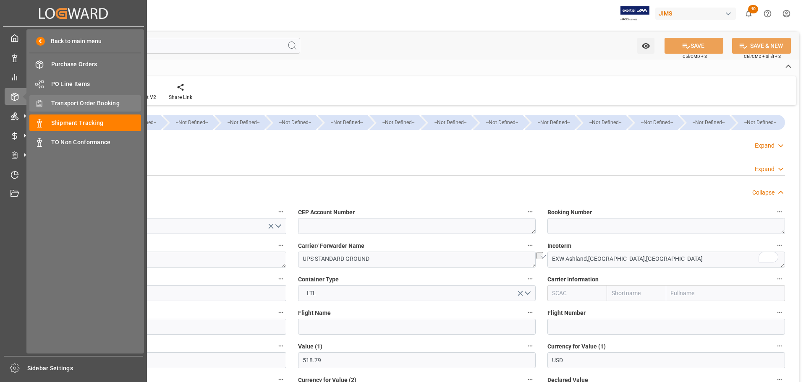
click at [91, 103] on span "Transport Order Booking" at bounding box center [96, 103] width 90 height 9
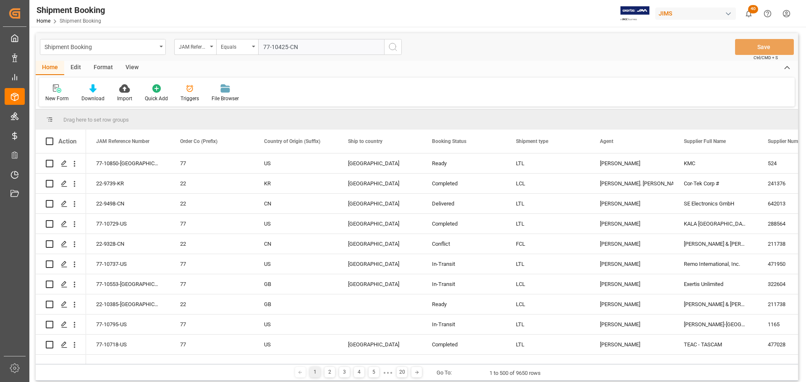
type input "77-10425-CN"
click at [392, 49] on icon "search button" at bounding box center [393, 47] width 10 height 10
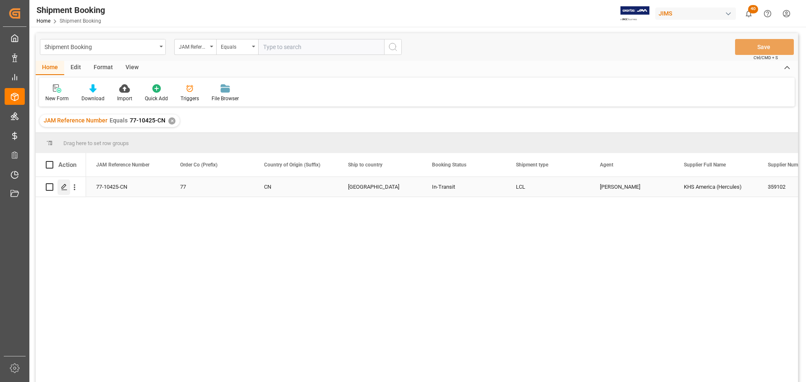
click at [66, 187] on icon "Press SPACE to select this row." at bounding box center [64, 187] width 7 height 7
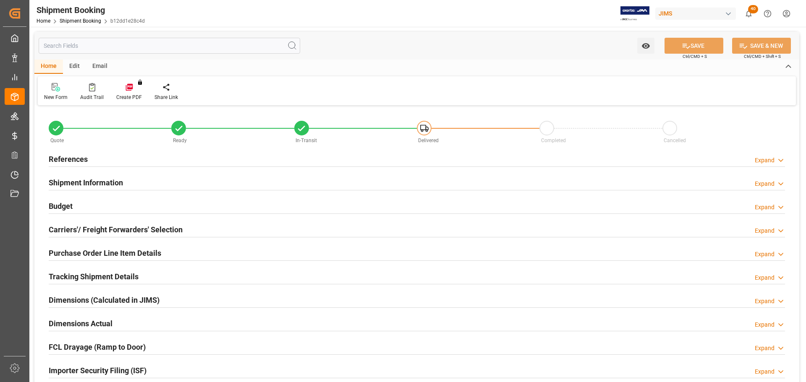
type input "0"
type input "01-08-2025"
click at [98, 158] on div "References Expand" at bounding box center [417, 159] width 736 height 16
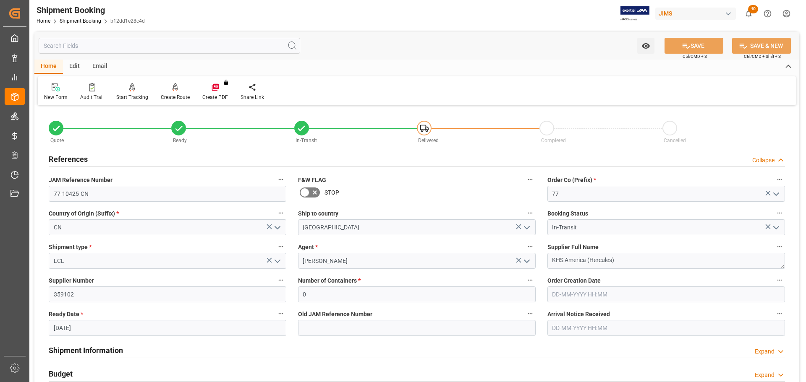
click at [87, 158] on h2 "References" at bounding box center [68, 159] width 39 height 11
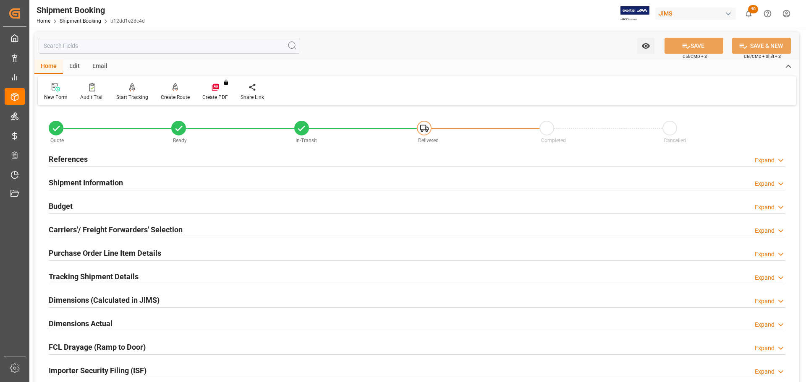
click at [85, 209] on div "Budget Expand" at bounding box center [417, 206] width 736 height 16
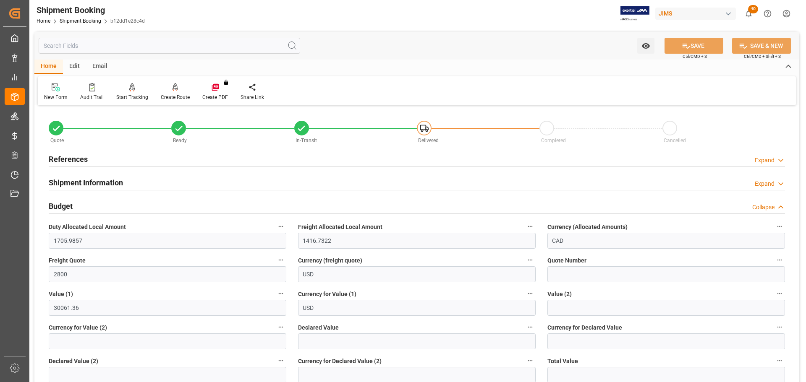
click at [85, 209] on div "Budget Collapse" at bounding box center [417, 206] width 736 height 16
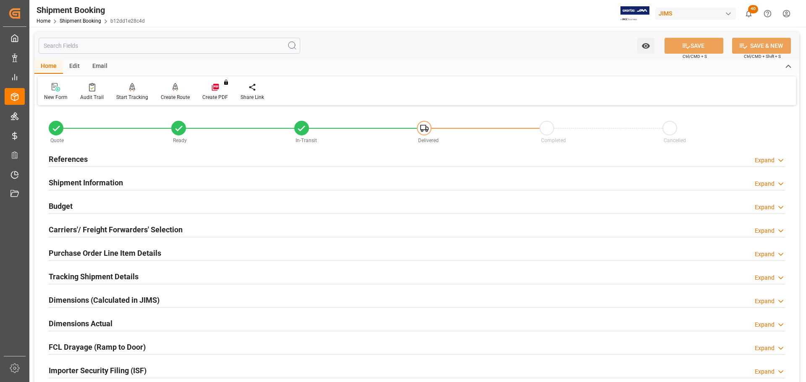
click at [85, 209] on div "Budget Expand" at bounding box center [417, 206] width 736 height 16
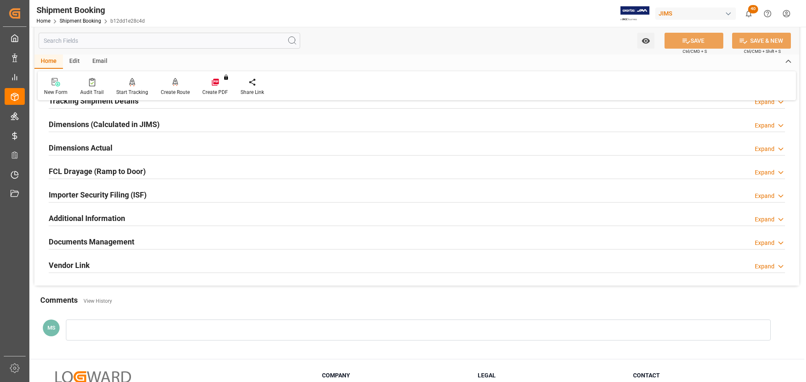
scroll to position [378, 0]
click at [123, 240] on h2 "Documents Management" at bounding box center [92, 241] width 86 height 11
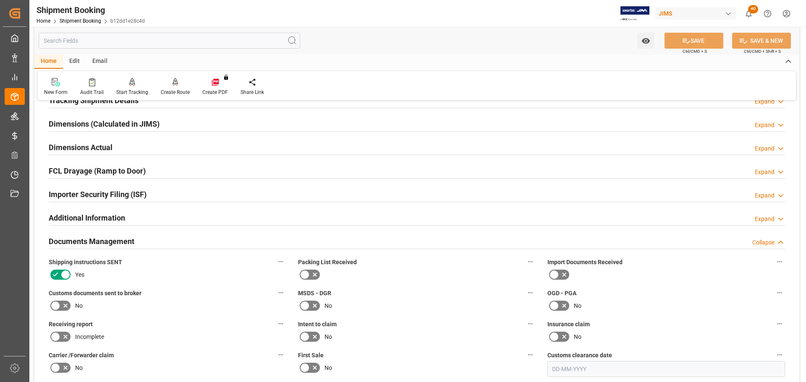
click at [123, 239] on h2 "Documents Management" at bounding box center [92, 241] width 86 height 11
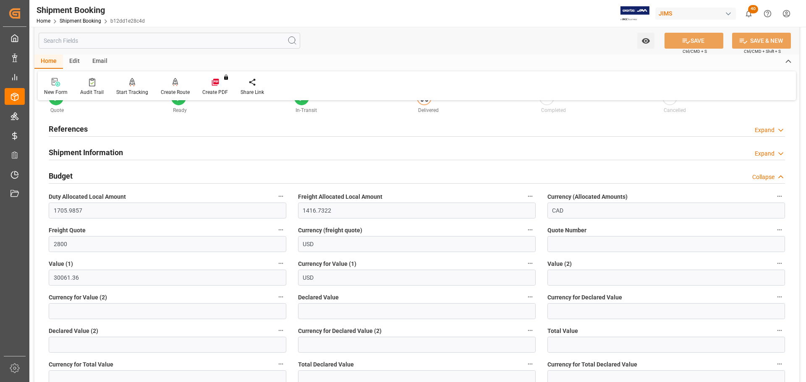
scroll to position [0, 0]
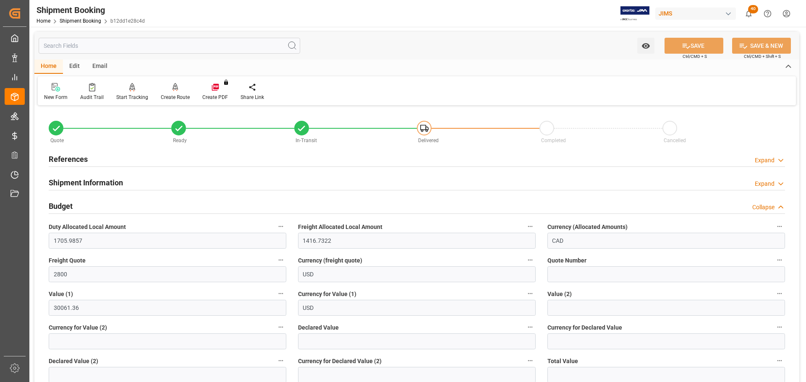
click at [118, 205] on div "Budget Collapse" at bounding box center [417, 206] width 736 height 16
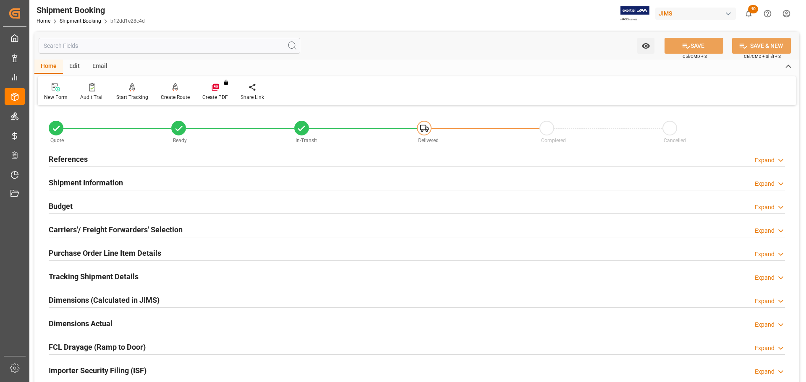
click at [80, 206] on div "Budget Expand" at bounding box center [417, 206] width 736 height 16
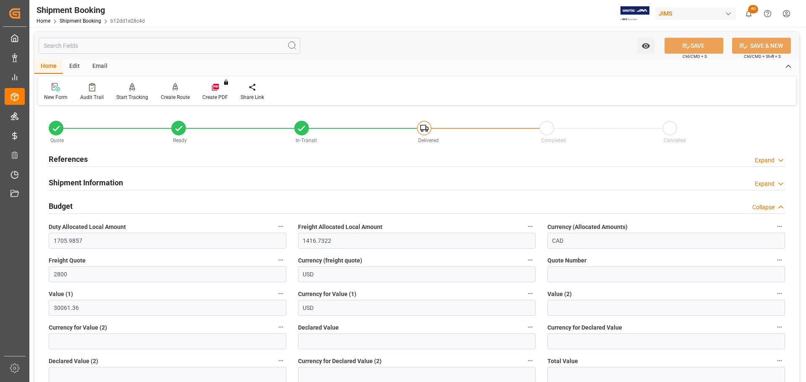
click at [82, 205] on div "Budget Collapse" at bounding box center [417, 206] width 736 height 16
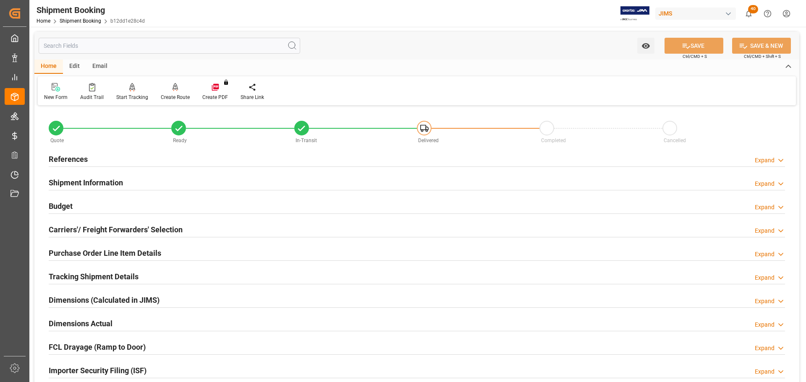
click at [101, 163] on div "References Expand" at bounding box center [417, 159] width 736 height 16
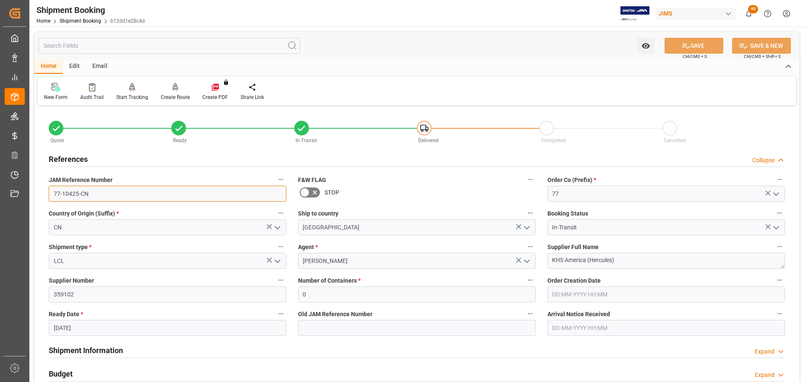
drag, startPoint x: 93, startPoint y: 197, endPoint x: 32, endPoint y: 192, distance: 61.0
click at [32, 192] on div "Watch Option SAVE Ctrl/CMD + S SAVE & NEW Ctrl/CMD + Shift + S Home Edit Email …" at bounding box center [416, 365] width 775 height 676
click at [112, 160] on div "References Collapse" at bounding box center [417, 159] width 736 height 16
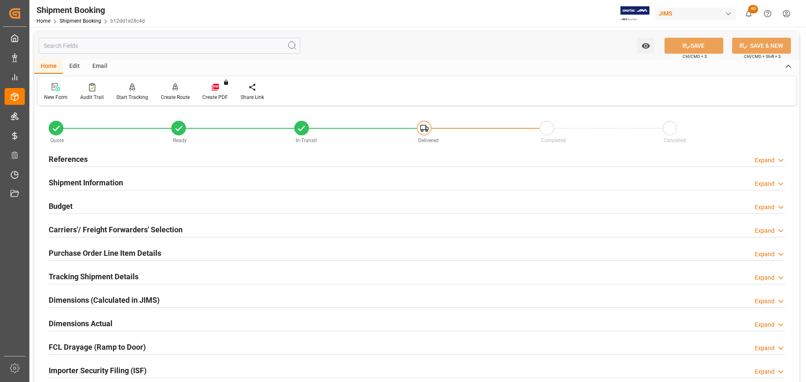
scroll to position [42, 0]
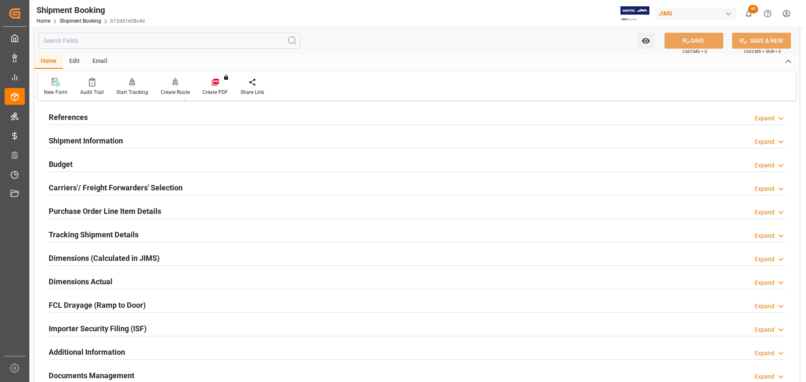
click at [125, 138] on div "Shipment Information Expand" at bounding box center [417, 140] width 736 height 16
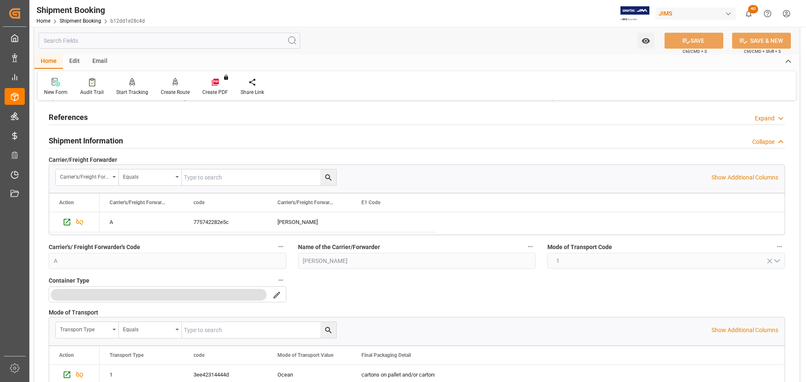
click at [125, 138] on div "Shipment Information Collapse" at bounding box center [417, 140] width 736 height 16
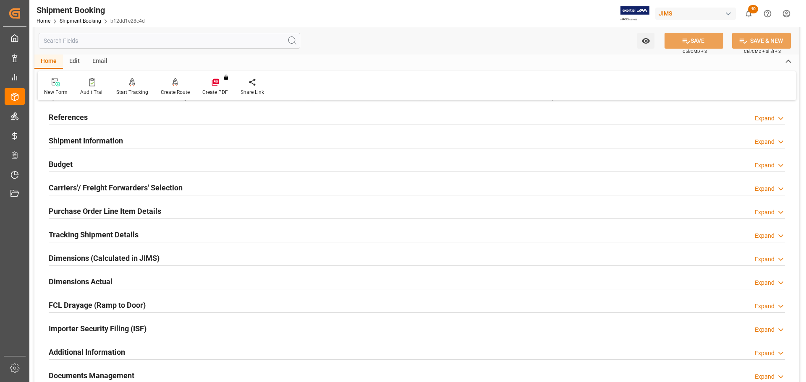
click at [118, 158] on div "Budget Expand" at bounding box center [417, 164] width 736 height 16
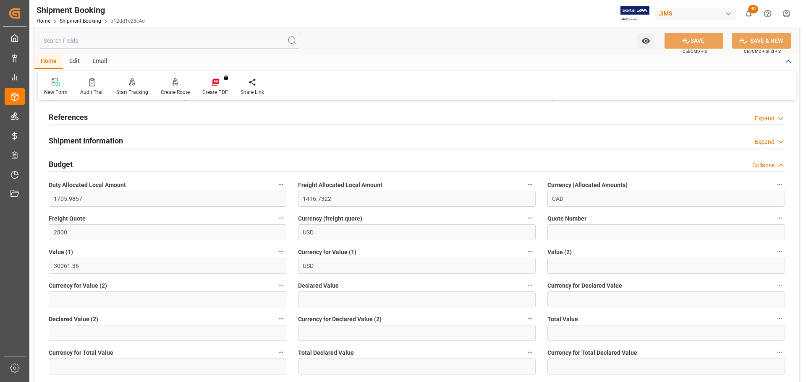
click at [117, 158] on div "Budget Collapse" at bounding box center [417, 164] width 736 height 16
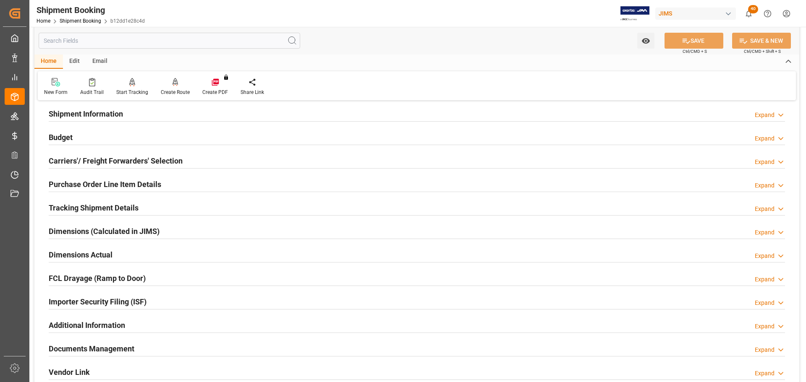
scroll to position [84, 0]
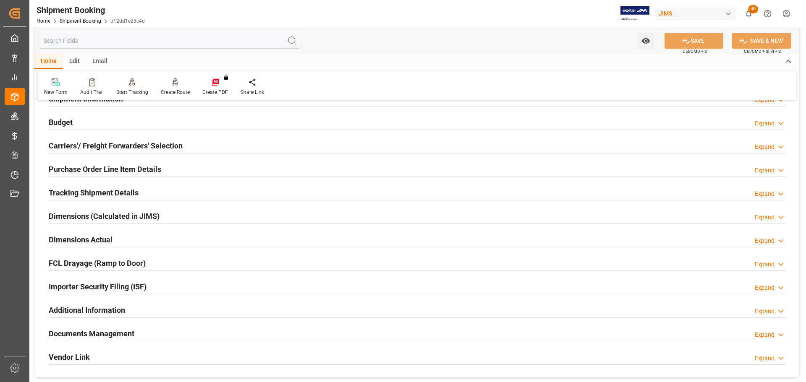
click at [125, 143] on h2 "Carriers'/ Freight Forwarders' Selection" at bounding box center [116, 145] width 134 height 11
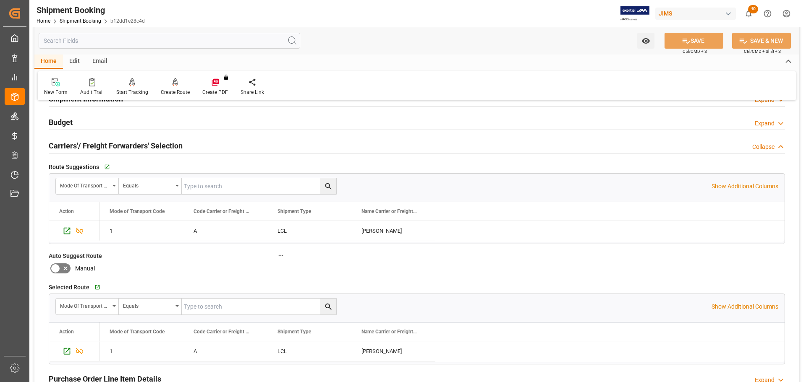
click at [146, 143] on h2 "Carriers'/ Freight Forwarders' Selection" at bounding box center [116, 145] width 134 height 11
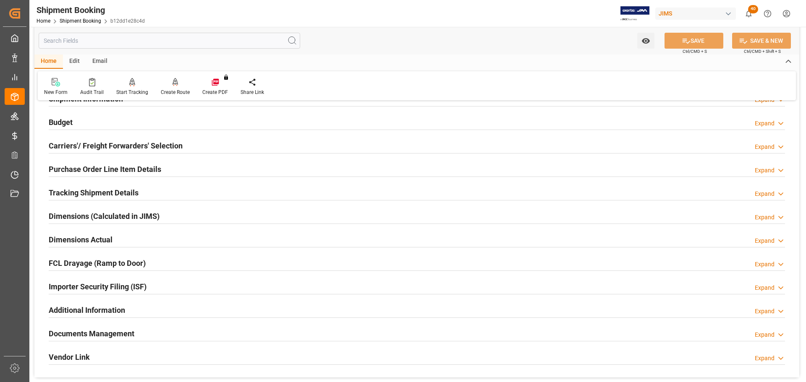
click at [149, 172] on h2 "Purchase Order Line Item Details" at bounding box center [105, 169] width 112 height 11
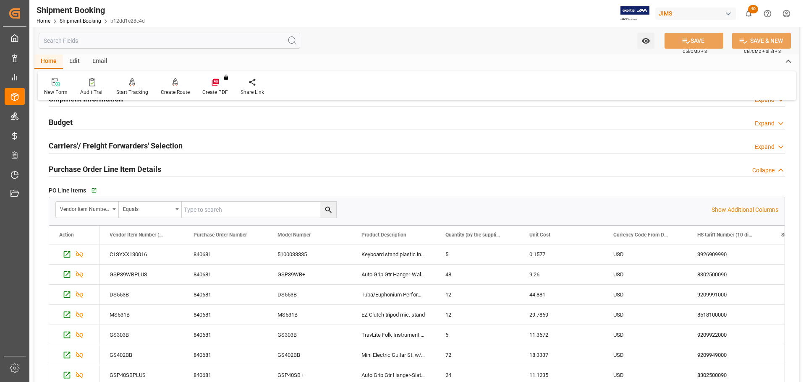
click at [175, 167] on div "Purchase Order Line Item Details Collapse" at bounding box center [417, 169] width 736 height 16
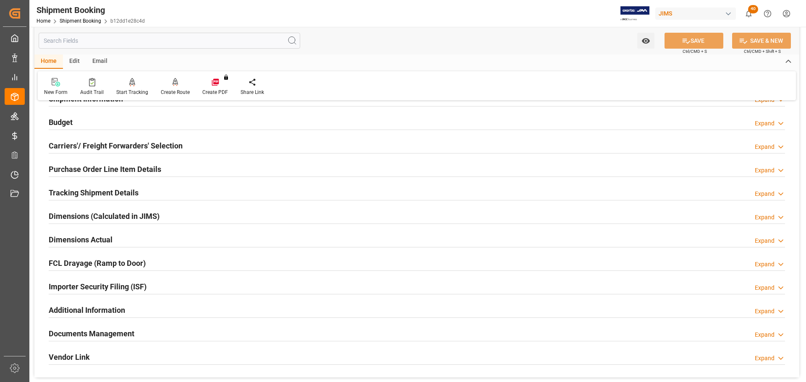
click at [169, 181] on div "Tracking Shipment Details Expand" at bounding box center [417, 193] width 748 height 24
click at [154, 186] on div "Tracking Shipment Details Expand" at bounding box center [417, 192] width 736 height 16
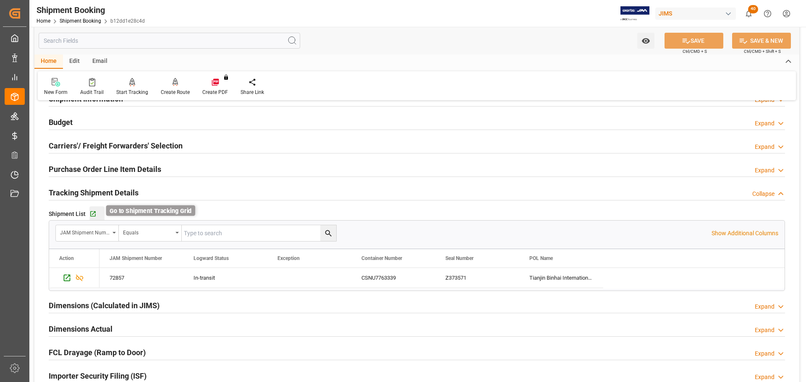
click at [91, 212] on icon "button" at bounding box center [92, 214] width 5 height 5
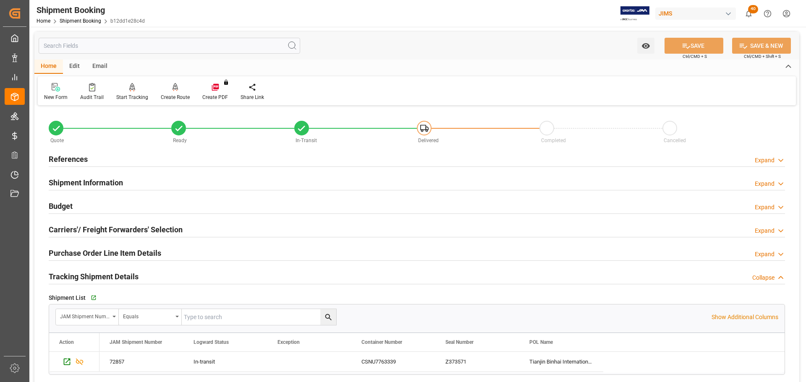
click at [100, 156] on div "References Expand" at bounding box center [417, 159] width 736 height 16
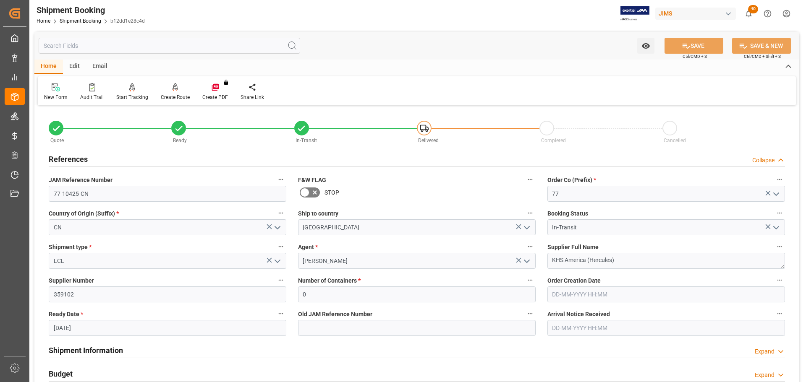
click at [89, 157] on div "References Collapse" at bounding box center [417, 159] width 736 height 16
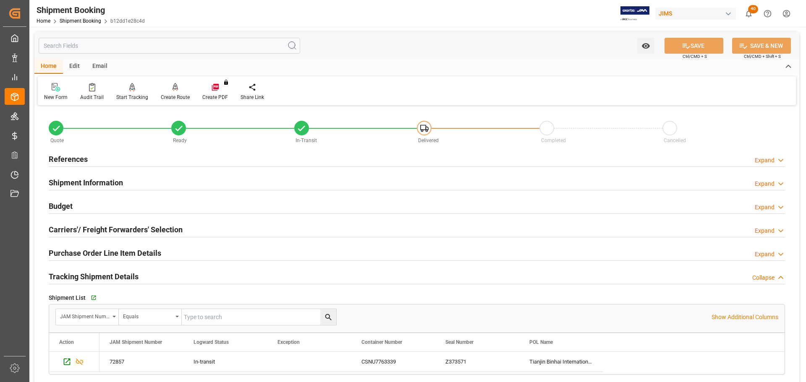
click at [86, 204] on div "Budget Expand" at bounding box center [417, 206] width 736 height 16
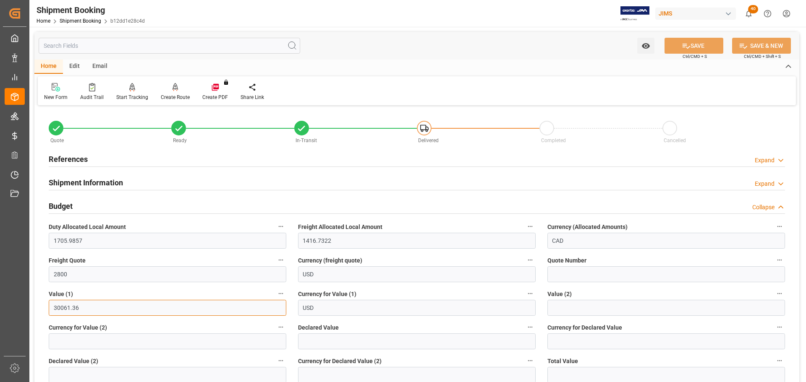
drag, startPoint x: 89, startPoint y: 310, endPoint x: 40, endPoint y: 310, distance: 48.3
click at [84, 209] on div "Budget Collapse" at bounding box center [417, 206] width 736 height 16
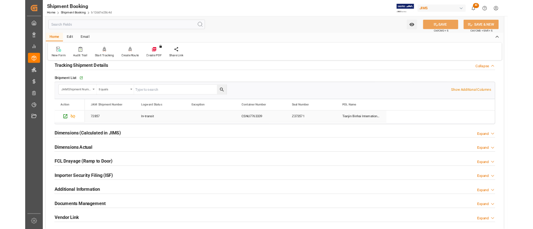
scroll to position [126, 0]
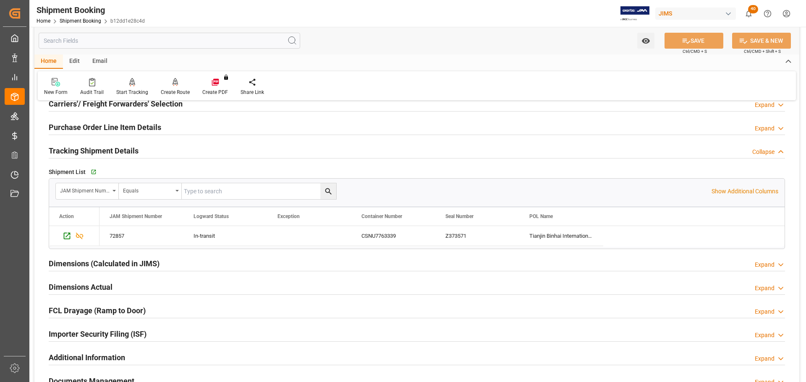
click at [118, 155] on h2 "Tracking Shipment Details" at bounding box center [94, 150] width 90 height 11
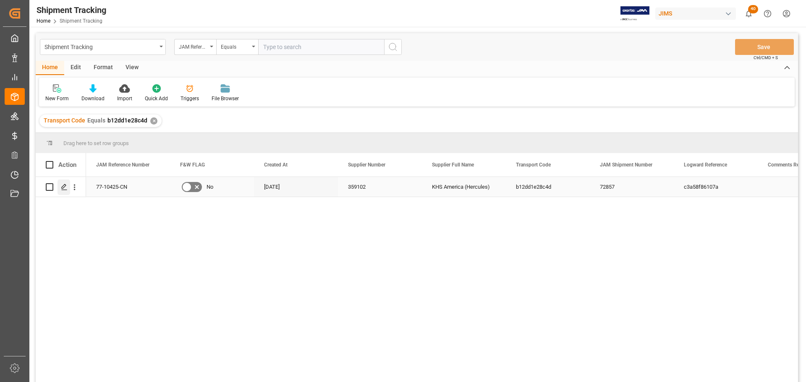
click at [68, 186] on div "Press SPACE to select this row." at bounding box center [63, 188] width 13 height 16
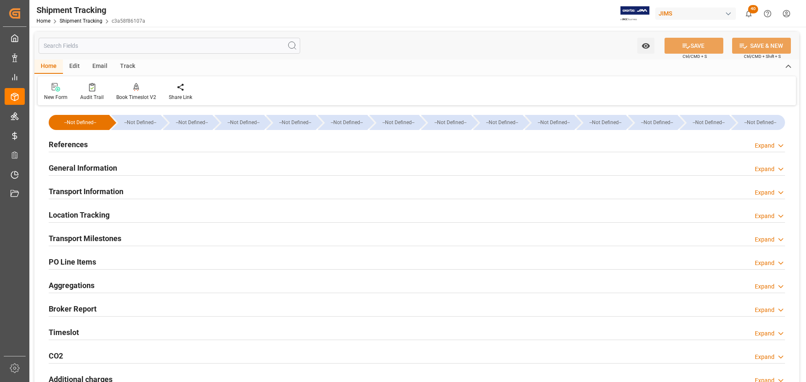
click at [124, 143] on div "References Expand" at bounding box center [417, 144] width 736 height 16
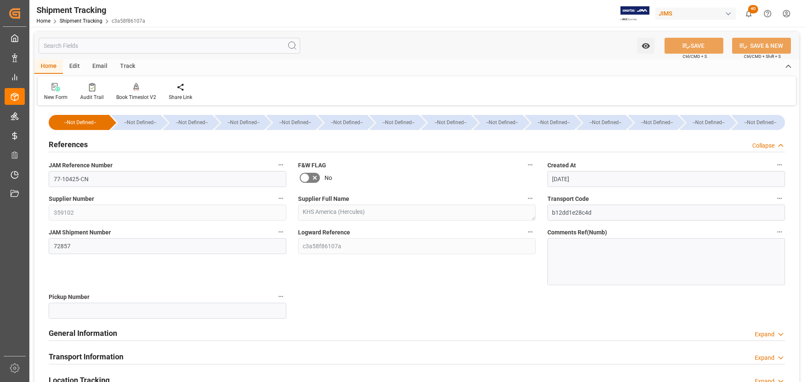
click at [125, 142] on div "References Collapse" at bounding box center [417, 144] width 736 height 16
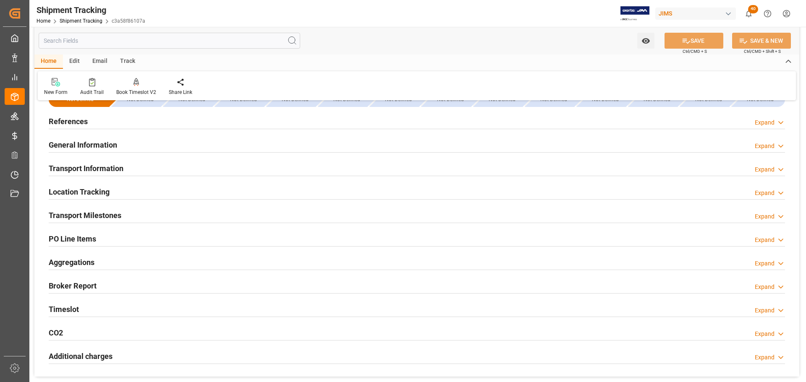
scroll to position [42, 0]
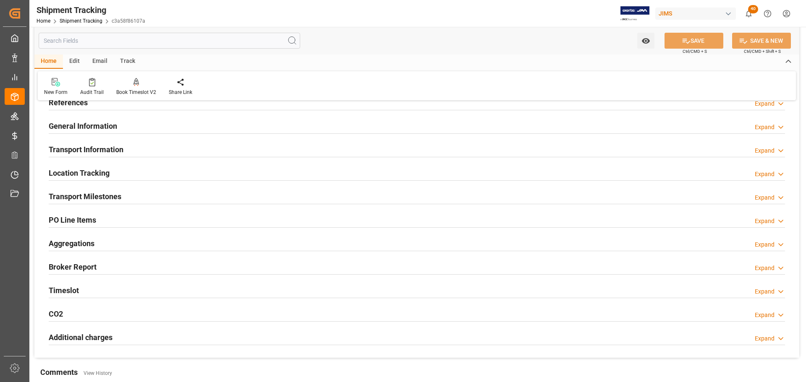
click at [125, 129] on div "General Information Expand" at bounding box center [417, 126] width 736 height 16
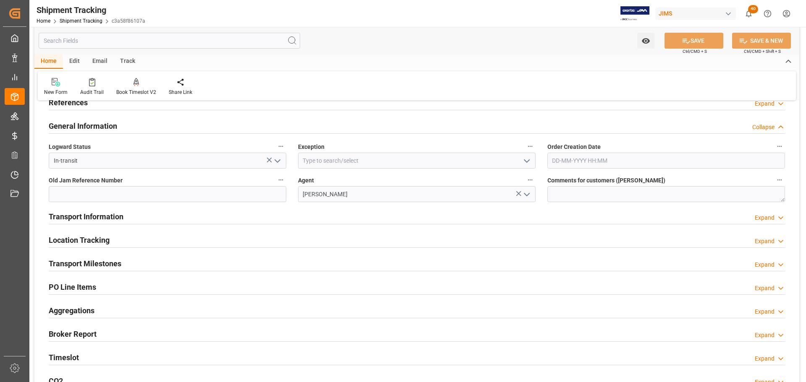
click at [111, 127] on h2 "General Information" at bounding box center [83, 125] width 68 height 11
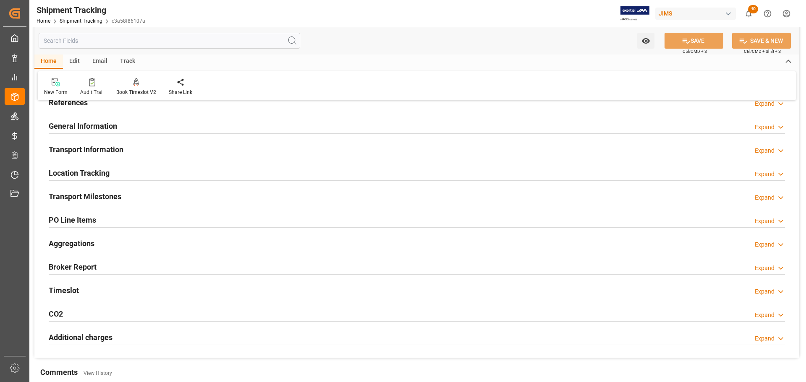
click at [109, 152] on h2 "Transport Information" at bounding box center [86, 149] width 75 height 11
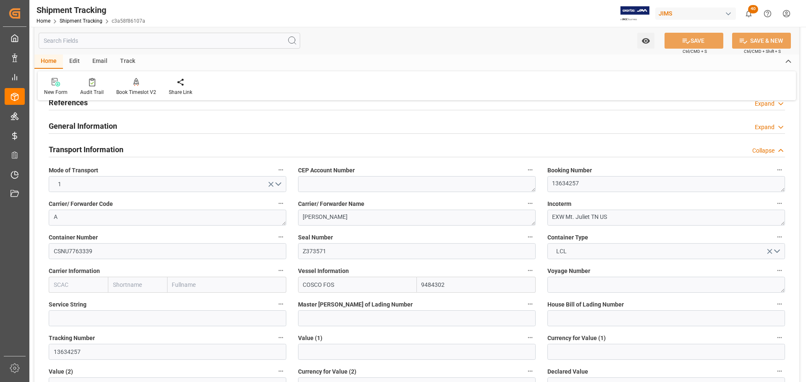
click at [109, 151] on h2 "Transport Information" at bounding box center [86, 149] width 75 height 11
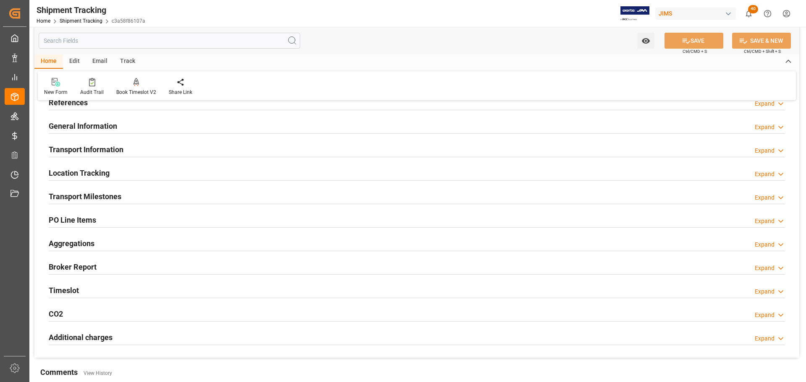
click at [111, 172] on div "Location Tracking Expand" at bounding box center [417, 173] width 736 height 16
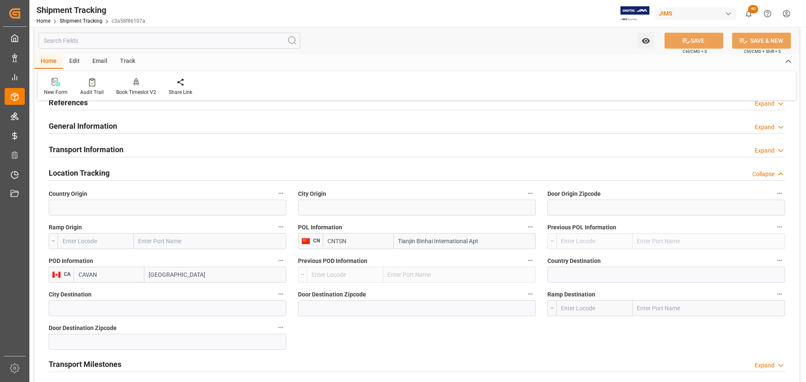
click at [113, 170] on div "Location Tracking Collapse" at bounding box center [417, 173] width 736 height 16
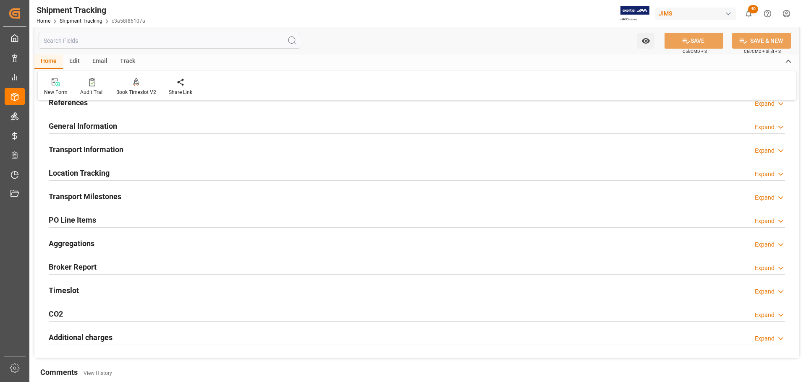
click at [112, 176] on div "Location Tracking Expand" at bounding box center [417, 173] width 736 height 16
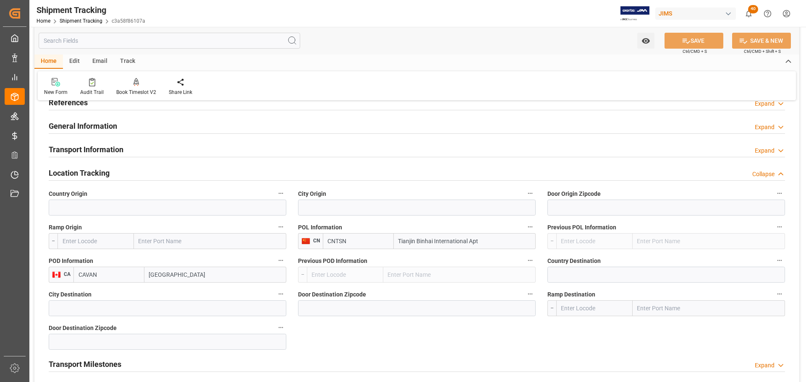
click at [112, 174] on div "Location Tracking Collapse" at bounding box center [417, 173] width 736 height 16
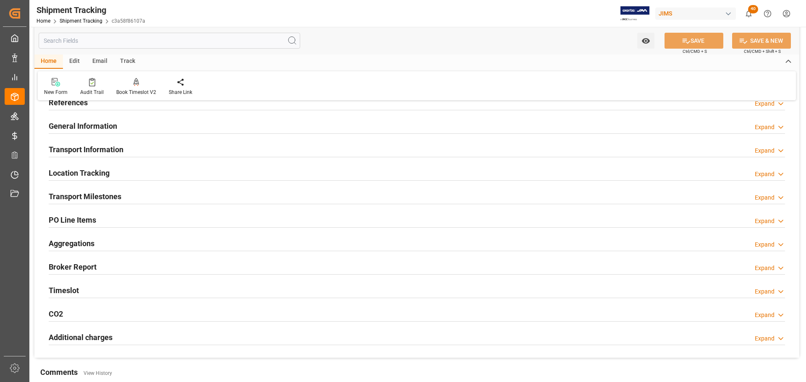
click at [109, 196] on h2 "Transport Milestones" at bounding box center [85, 196] width 73 height 11
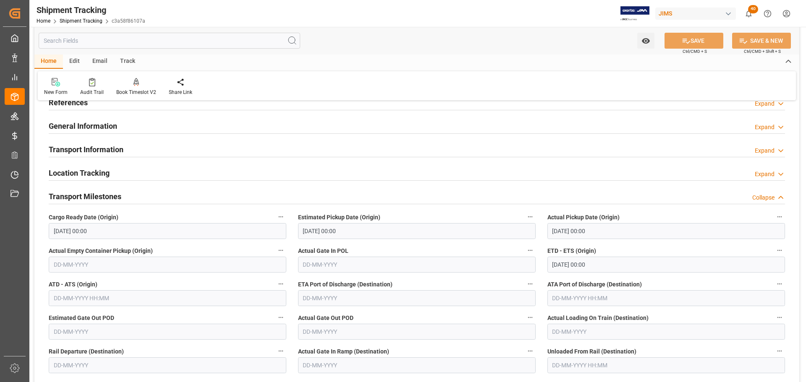
scroll to position [84, 0]
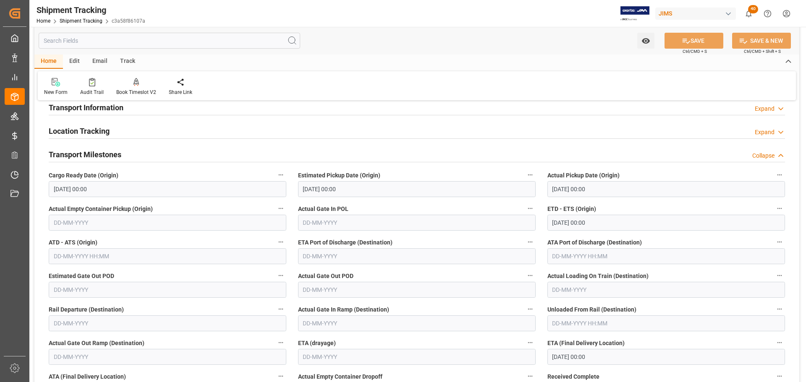
click at [111, 151] on h2 "Transport Milestones" at bounding box center [85, 154] width 73 height 11
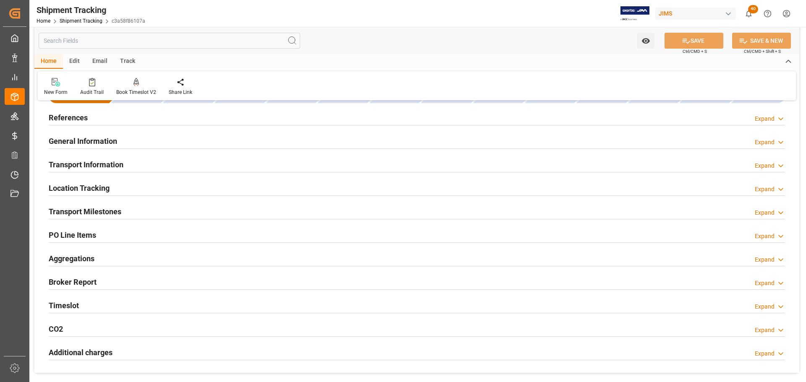
scroll to position [0, 0]
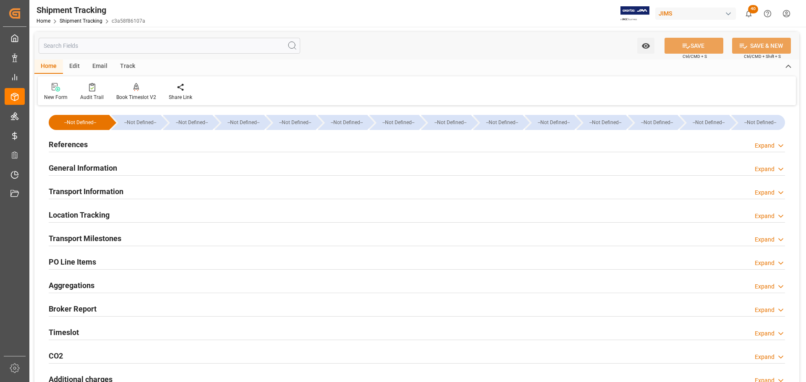
click at [135, 165] on div "General Information Expand" at bounding box center [417, 167] width 736 height 16
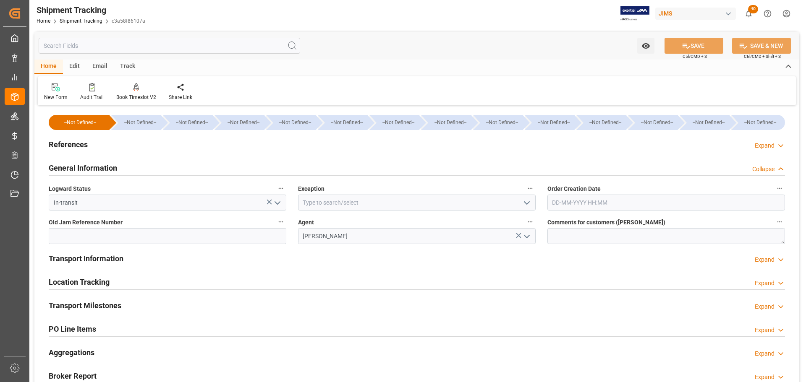
click at [135, 165] on div "General Information Collapse" at bounding box center [417, 167] width 736 height 16
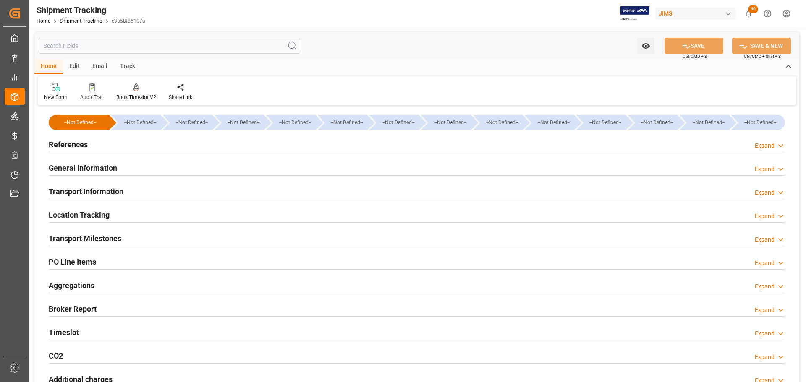
click at [115, 193] on h2 "Transport Information" at bounding box center [86, 191] width 75 height 11
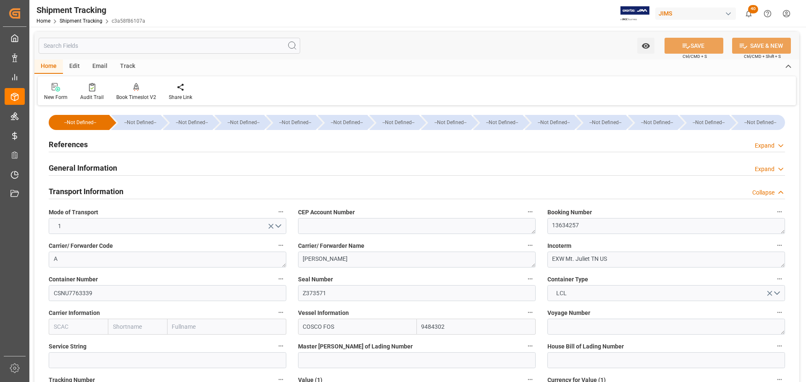
click at [115, 193] on h2 "Transport Information" at bounding box center [86, 191] width 75 height 11
